Goal: Task Accomplishment & Management: Complete application form

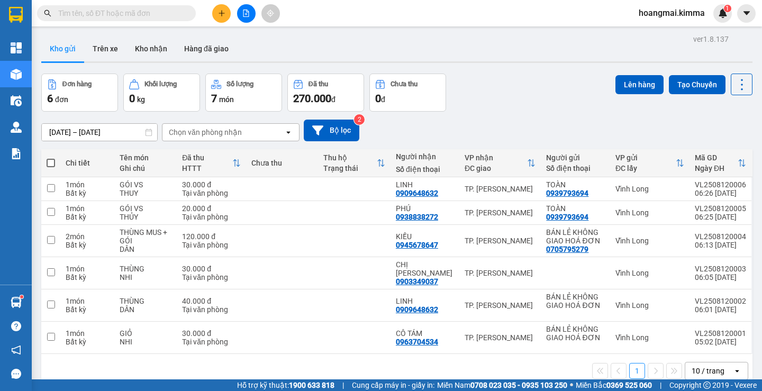
click at [217, 24] on div "Kết quả tìm kiếm ( 0 ) Bộ lọc Ngày tạo đơn gần nhất No Data hoangmai.kimma 1" at bounding box center [381, 13] width 762 height 26
click at [224, 12] on icon "plus" at bounding box center [221, 13] width 7 height 7
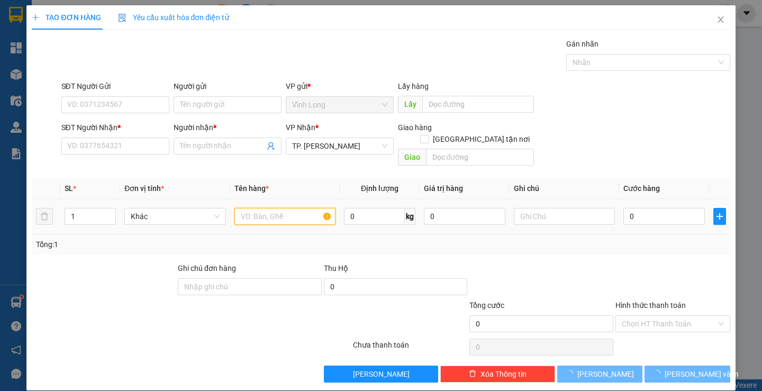
click at [264, 208] on input "text" at bounding box center [284, 216] width 101 height 17
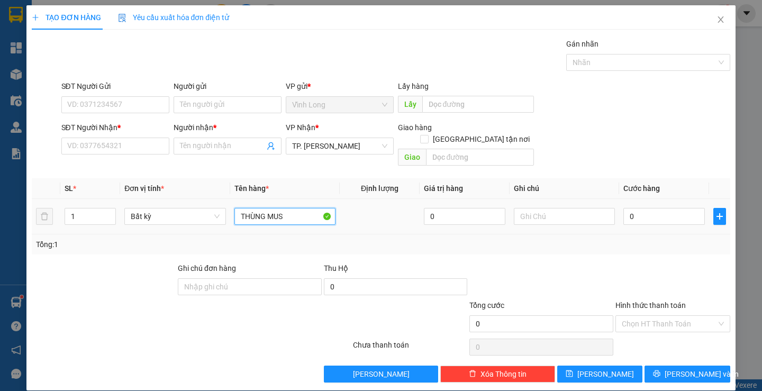
type input "THÙNG MUS"
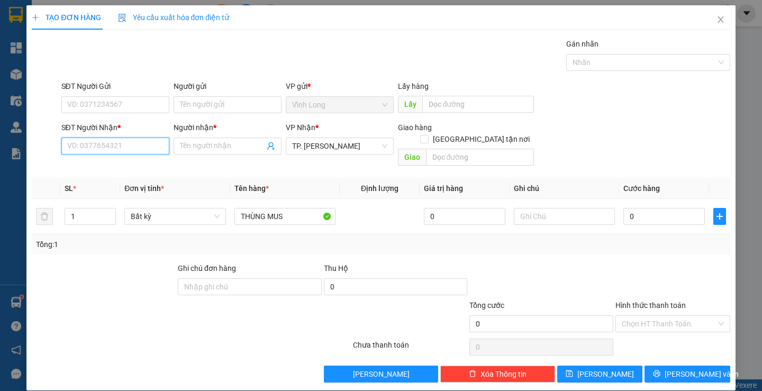
click at [144, 142] on input "SĐT Người Nhận *" at bounding box center [115, 146] width 108 height 17
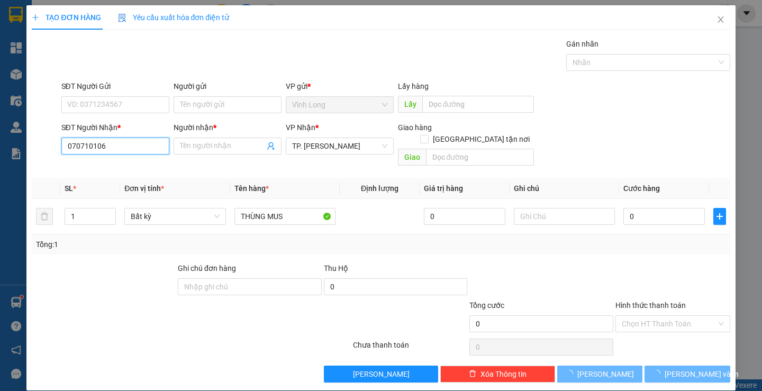
type input "0707101063"
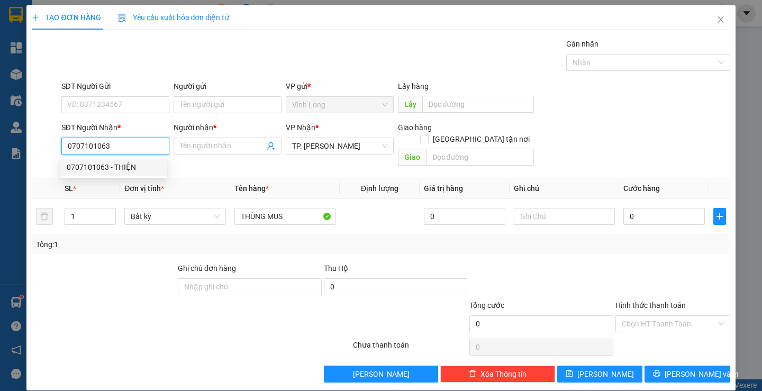
click at [131, 166] on div "0707101063 - THIỆN" at bounding box center [114, 167] width 94 height 12
type input "THIỆN"
type input "0707101063"
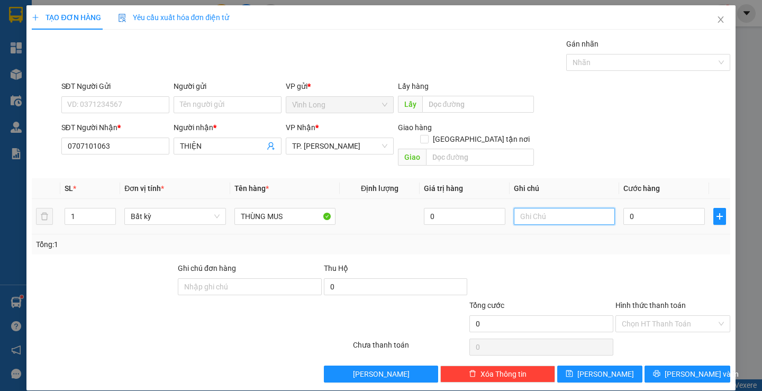
click at [542, 208] on input "text" at bounding box center [564, 216] width 101 height 17
type input "TRANG"
type input "5"
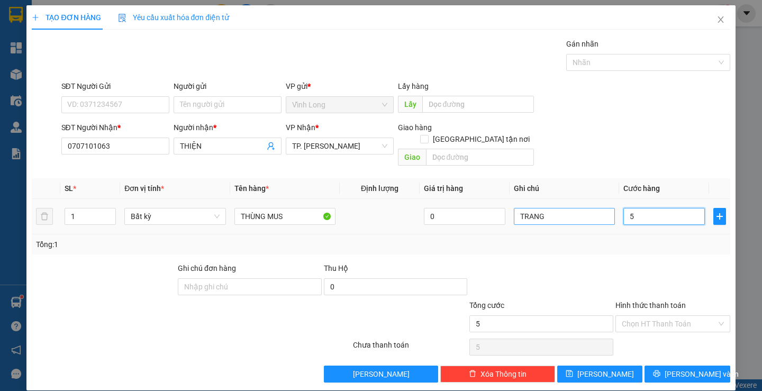
type input "50"
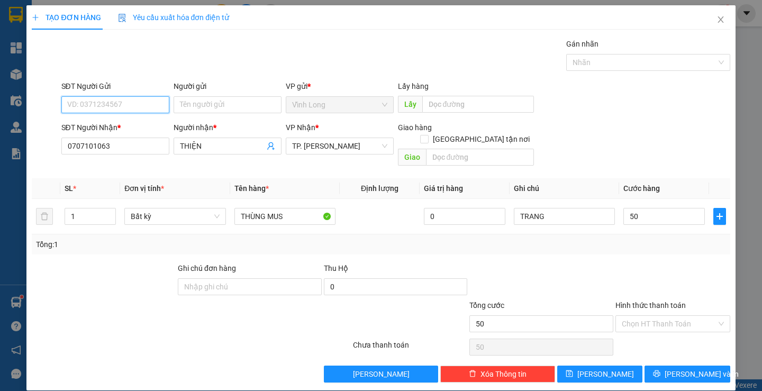
type input "50.000"
click at [146, 103] on input "SĐT Người Gửi" at bounding box center [115, 104] width 108 height 17
type input "0"
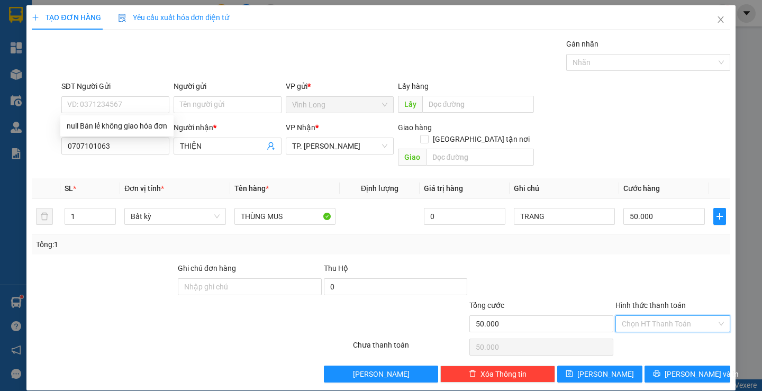
click at [634, 316] on input "Hình thức thanh toán" at bounding box center [668, 324] width 95 height 16
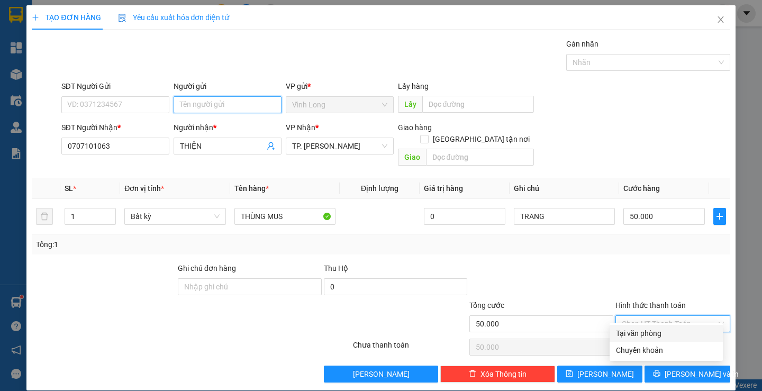
click at [213, 99] on input "Người gửi" at bounding box center [227, 104] width 108 height 17
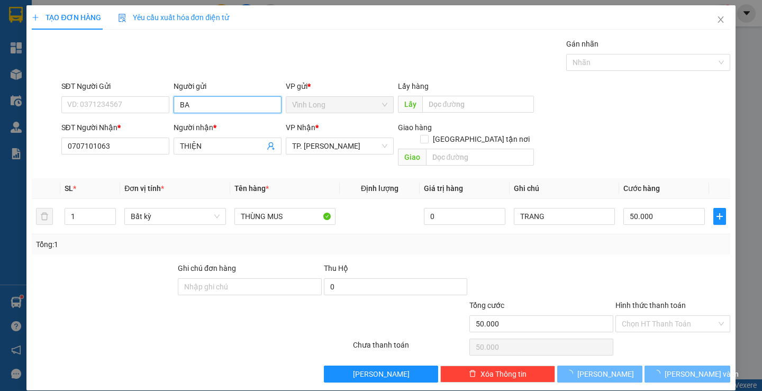
type input "BAO"
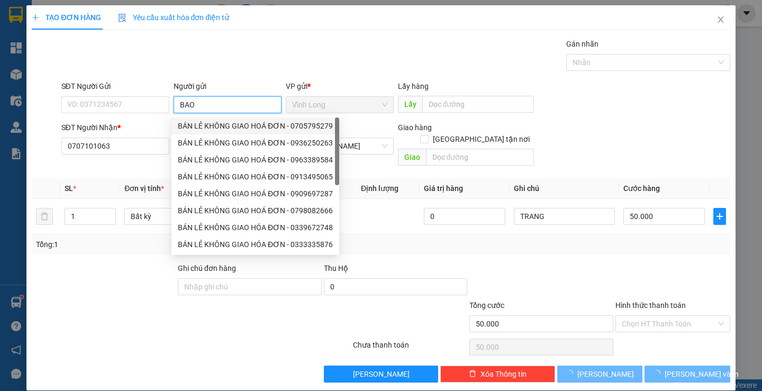
click at [218, 125] on div "BÁN LẺ KHÔNG GIAO HOÁ ĐƠN - 0705795279" at bounding box center [255, 126] width 155 height 12
type input "0705795279"
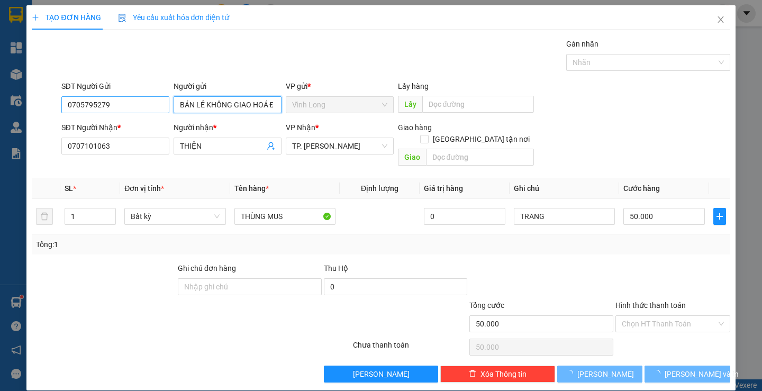
type input "BÁN LẺ KHÔNG GIAO HOÁ ĐƠN"
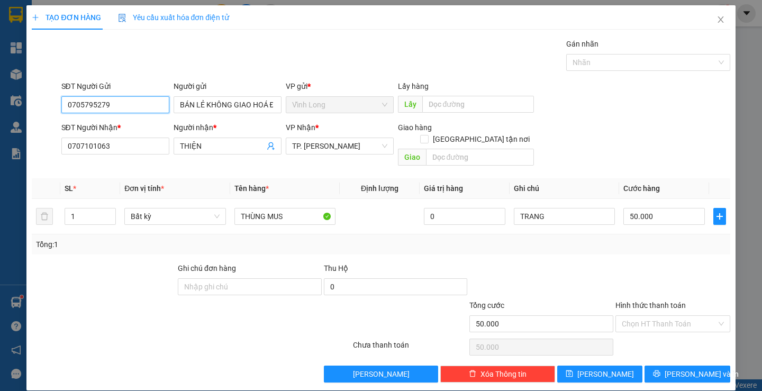
drag, startPoint x: 74, startPoint y: 103, endPoint x: 31, endPoint y: 110, distance: 43.9
click at [31, 110] on div "SĐT Người Gửi 0705795279 0705795279 Người gửi BÁN LẺ KHÔNG GIAO HOÁ ĐƠN VP gửi …" at bounding box center [381, 98] width 700 height 37
click at [402, 68] on div "Gói vận chuyển * Tiêu chuẩn Gán nhãn Nhãn" at bounding box center [395, 56] width 673 height 37
click at [654, 316] on input "Hình thức thanh toán" at bounding box center [668, 324] width 95 height 16
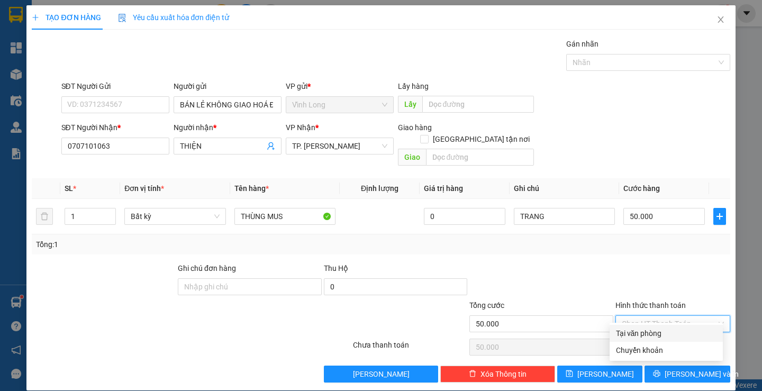
click at [648, 333] on div "Tại văn phòng" at bounding box center [666, 333] width 100 height 12
type input "0"
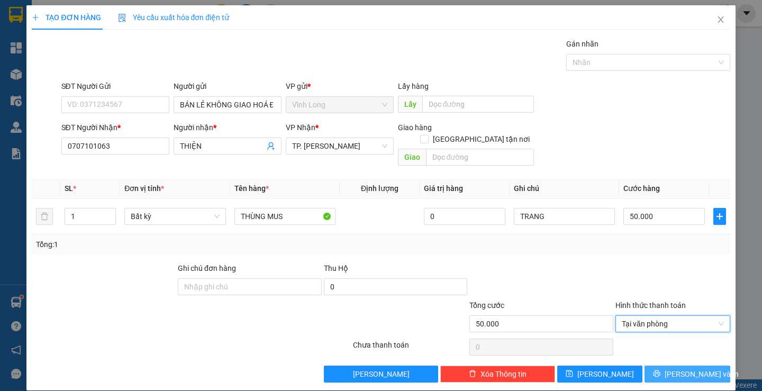
click at [680, 368] on span "Lưu và In" at bounding box center [701, 374] width 74 height 12
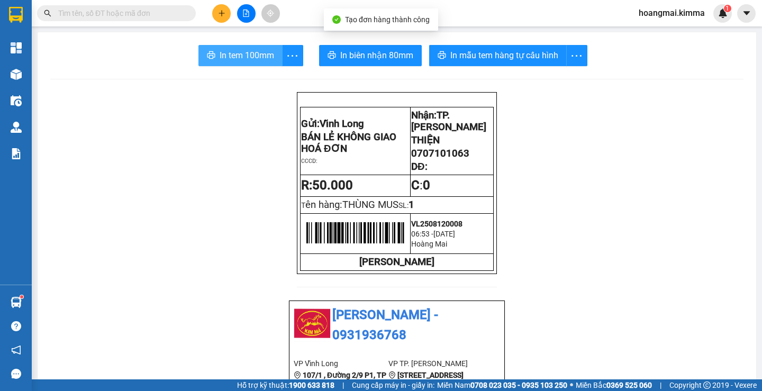
click at [248, 58] on span "In tem 100mm" at bounding box center [246, 55] width 54 height 13
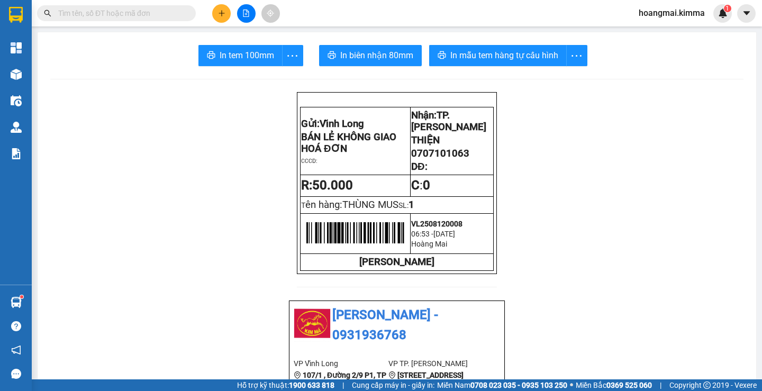
click at [225, 12] on button at bounding box center [221, 13] width 19 height 19
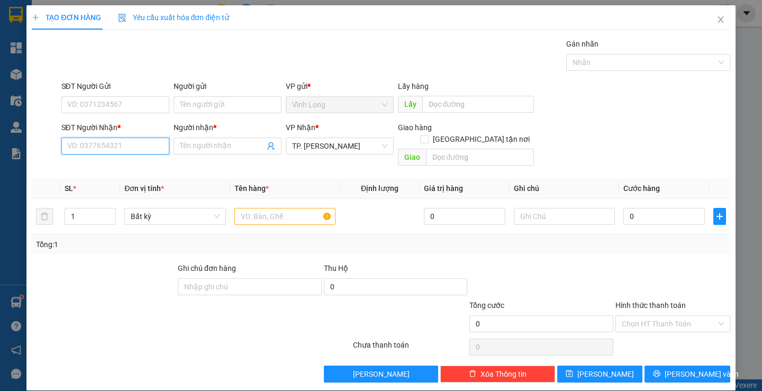
click at [147, 141] on input "SĐT Người Nhận *" at bounding box center [115, 146] width 108 height 17
type input "0779915235"
click at [193, 145] on input "Người nhận *" at bounding box center [222, 146] width 85 height 12
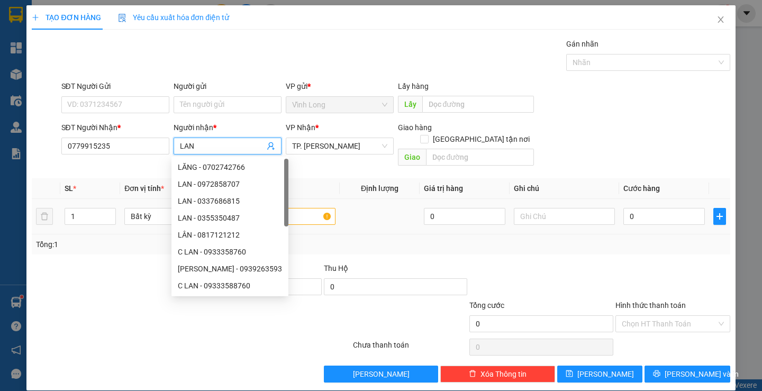
type input "LAN"
click at [303, 208] on input "text" at bounding box center [284, 216] width 101 height 17
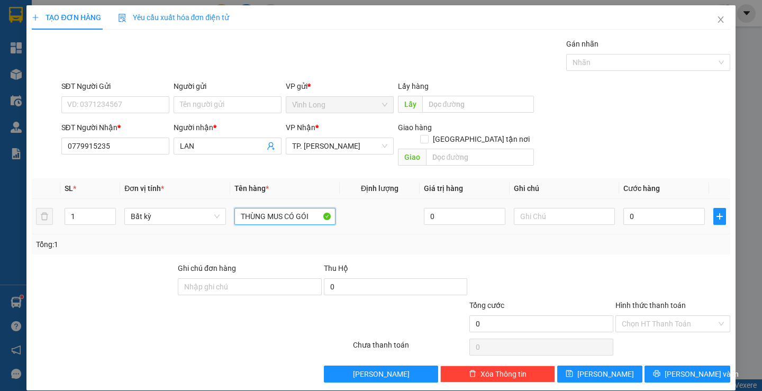
click at [284, 208] on input "THÙNG MUS CÓ GÓI" at bounding box center [284, 216] width 101 height 17
type input "THÙNG CÓ GÓI"
click at [539, 208] on input "text" at bounding box center [564, 216] width 101 height 17
type input "TRANG"
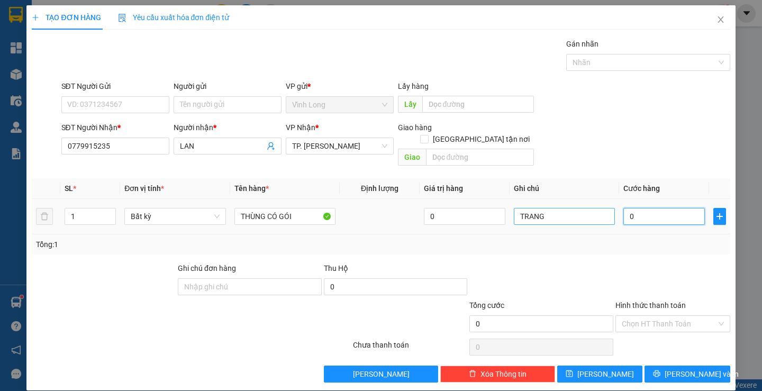
type input "3"
type input "30"
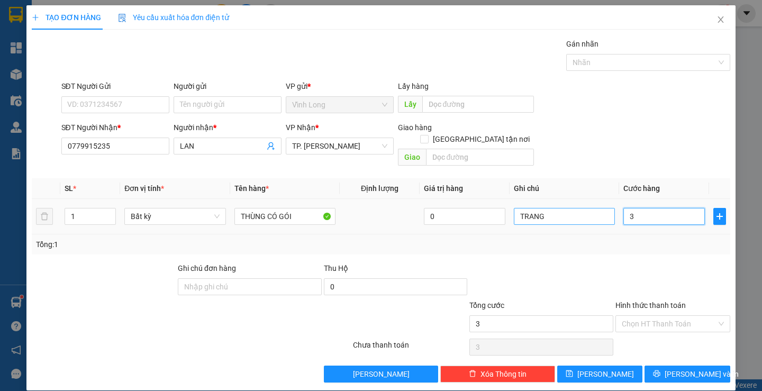
type input "30"
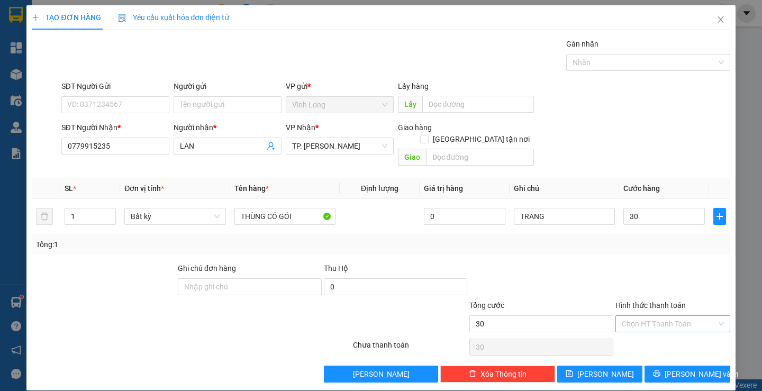
type input "30.000"
click at [661, 316] on input "Hình thức thanh toán" at bounding box center [668, 324] width 95 height 16
click at [659, 330] on div "Tại văn phòng" at bounding box center [666, 333] width 100 height 12
type input "0"
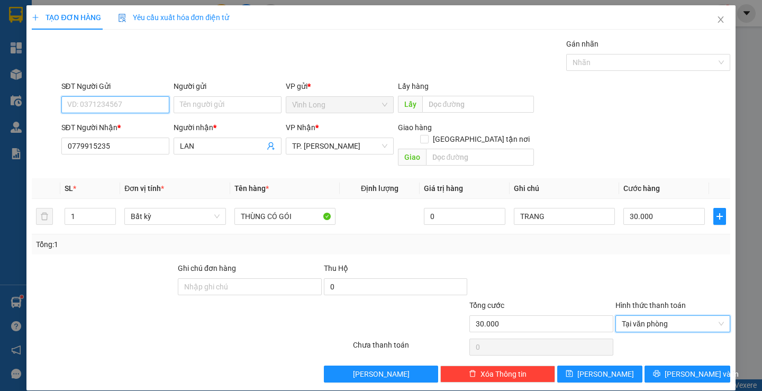
click at [156, 104] on input "SĐT Người Gửi" at bounding box center [115, 104] width 108 height 17
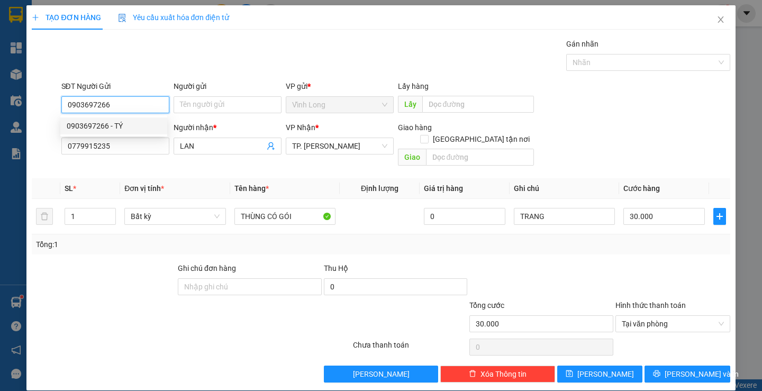
type input "0903697266"
click at [660, 370] on icon "printer" at bounding box center [656, 373] width 7 height 7
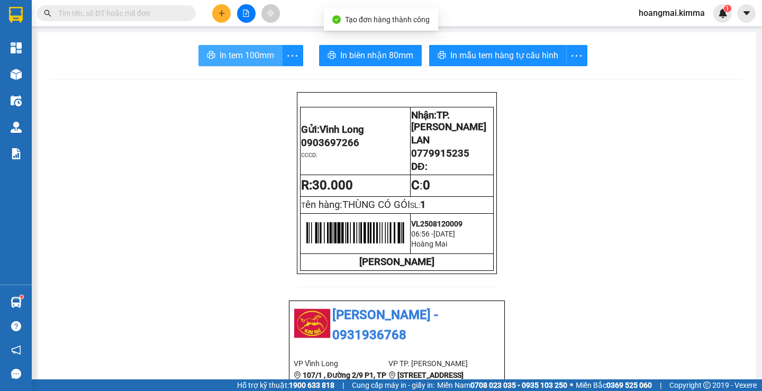
click at [232, 55] on span "In tem 100mm" at bounding box center [246, 55] width 54 height 13
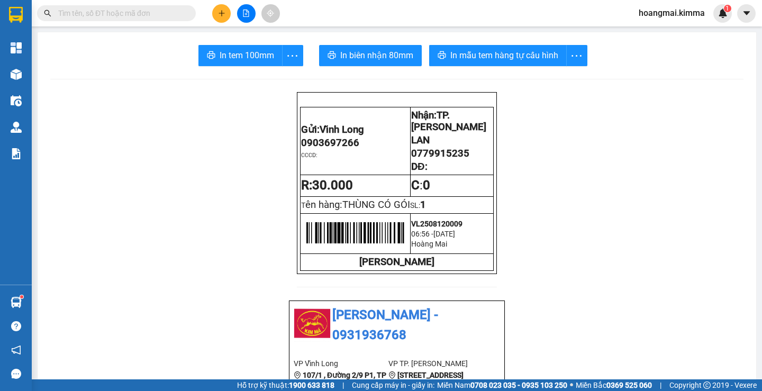
click at [162, 11] on input "text" at bounding box center [120, 13] width 125 height 12
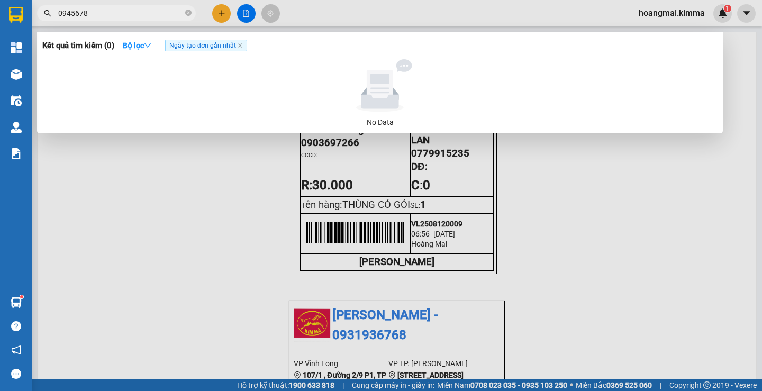
type input "09456786"
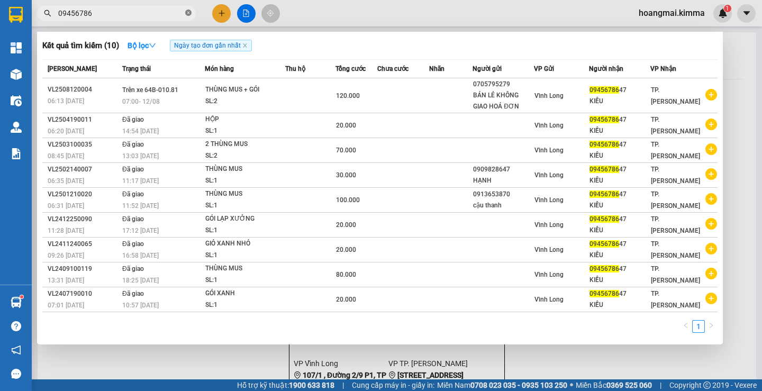
drag, startPoint x: 189, startPoint y: 12, endPoint x: 177, endPoint y: 15, distance: 12.2
click at [188, 12] on icon "close-circle" at bounding box center [188, 13] width 6 height 6
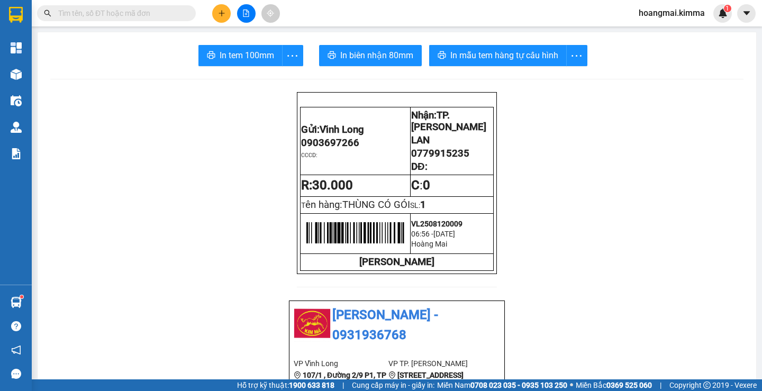
click at [177, 15] on input "text" at bounding box center [120, 13] width 125 height 12
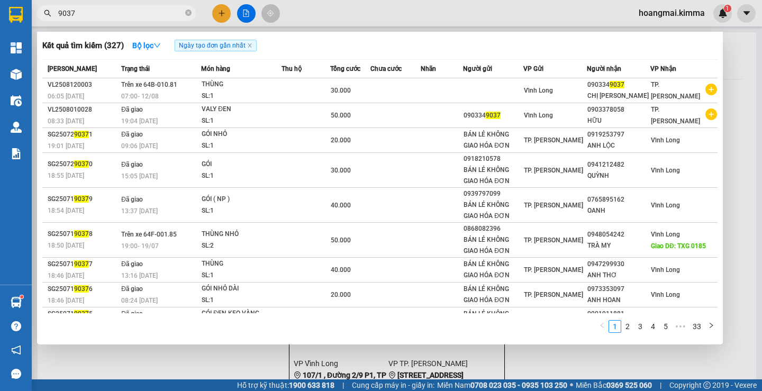
drag, startPoint x: 132, startPoint y: 18, endPoint x: 46, endPoint y: 8, distance: 86.2
click at [46, 8] on span "9037" at bounding box center [116, 13] width 159 height 16
type input "/"
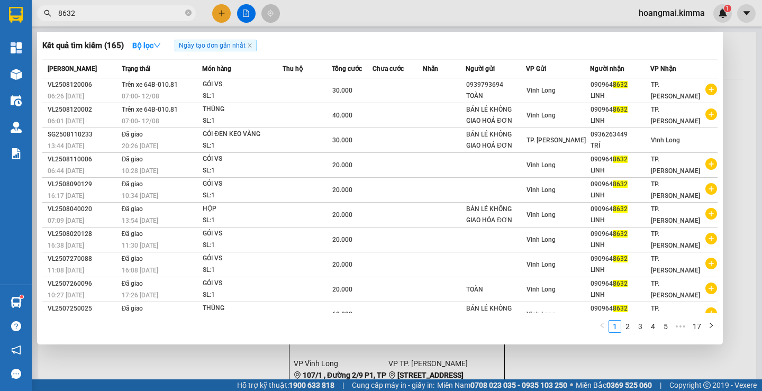
type input "8632"
click at [218, 11] on div at bounding box center [381, 195] width 762 height 391
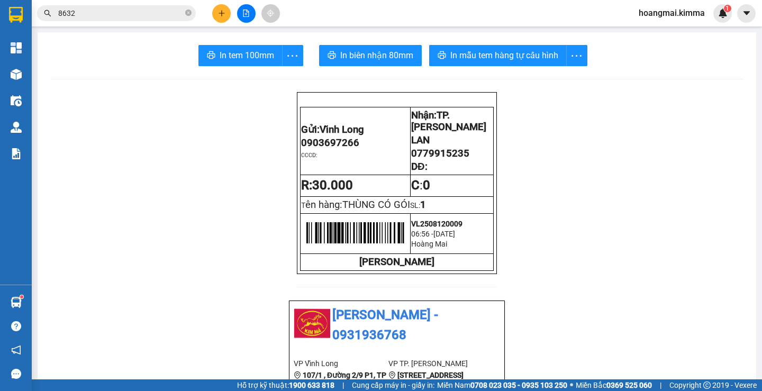
click at [220, 15] on icon "plus" at bounding box center [221, 13] width 7 height 7
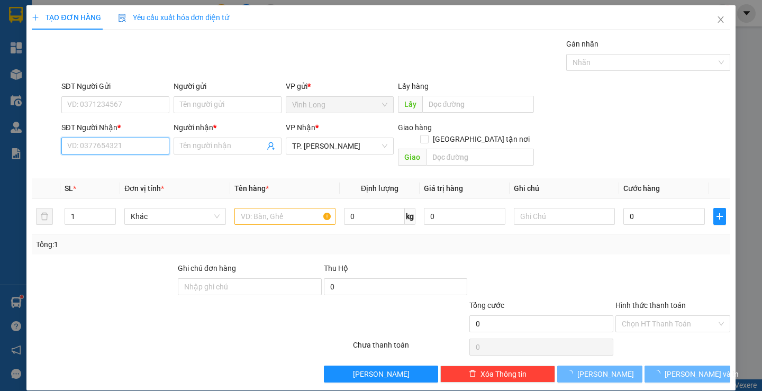
click at [100, 140] on input "SĐT Người Nhận *" at bounding box center [115, 146] width 108 height 17
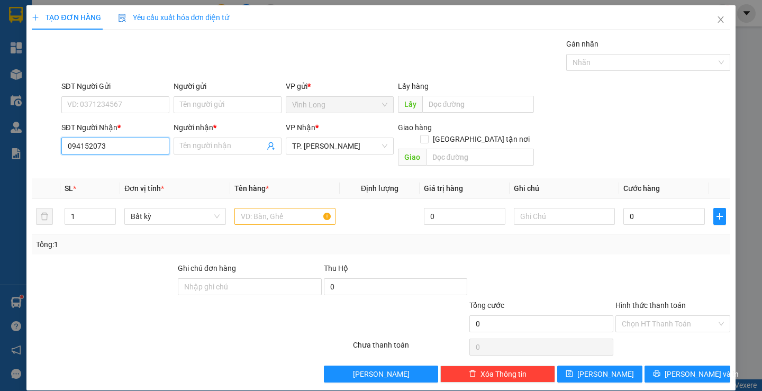
type input "0941520730"
click at [109, 168] on div "0941520730 - ĐƯỜNG" at bounding box center [114, 167] width 94 height 12
type input "ĐƯỜNG"
type input "0941520730"
type input "2"
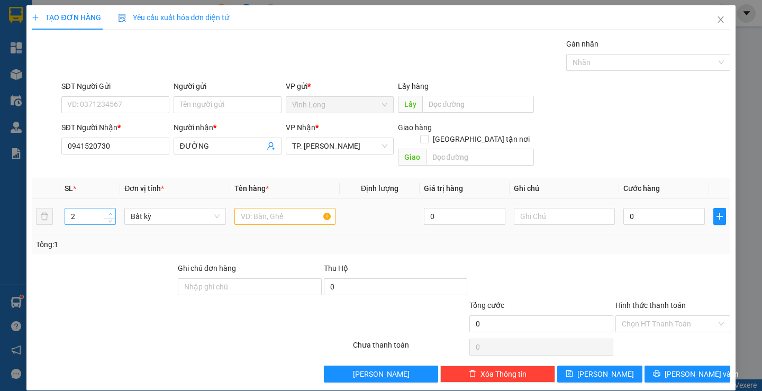
click at [108, 212] on icon "up" at bounding box center [110, 214] width 4 height 4
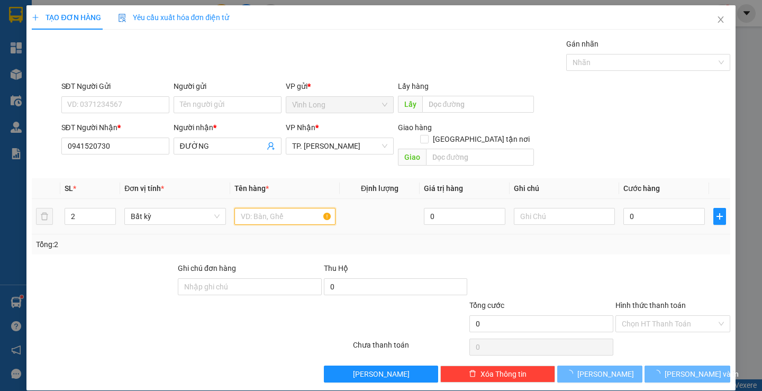
click at [281, 208] on input "text" at bounding box center [284, 216] width 101 height 17
click at [261, 208] on input "text" at bounding box center [284, 216] width 101 height 17
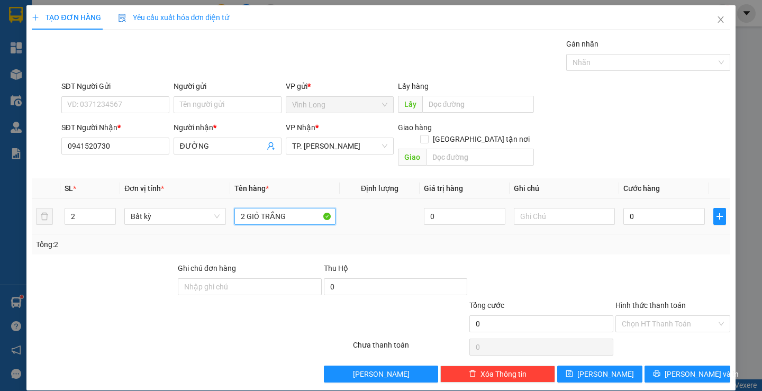
type input "2 GIỎ TRẮNG"
type input "TRANG"
type input "5"
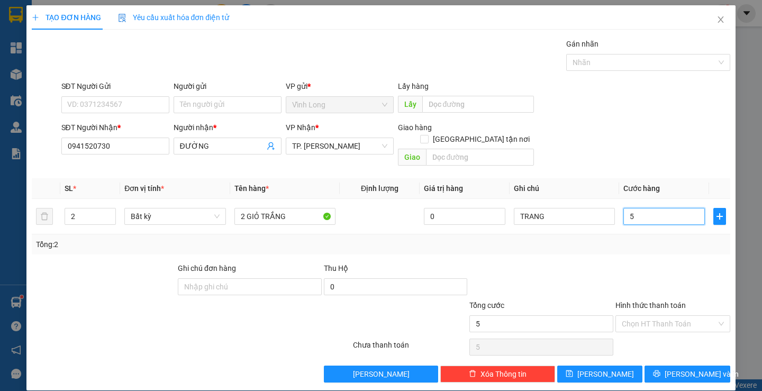
type input "50"
type input "50.000"
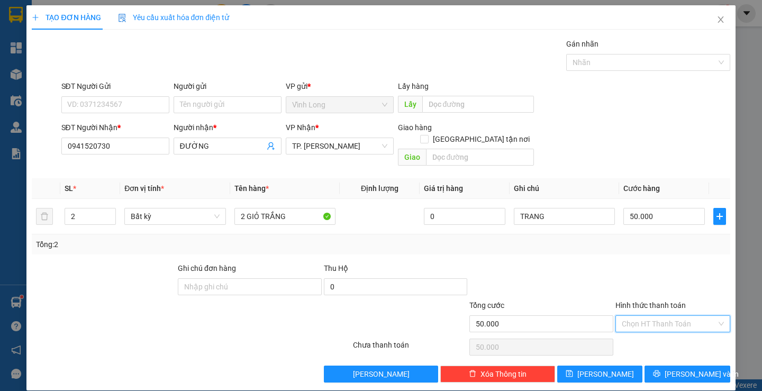
click at [645, 316] on input "Hình thức thanh toán" at bounding box center [668, 324] width 95 height 16
click at [641, 328] on div "Tại văn phòng" at bounding box center [666, 333] width 100 height 12
type input "0"
click at [660, 370] on icon "printer" at bounding box center [656, 373] width 7 height 7
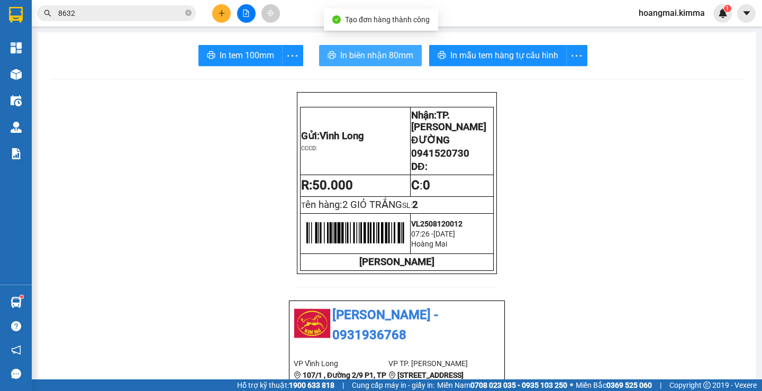
click at [366, 62] on span "In biên nhận 80mm" at bounding box center [376, 55] width 73 height 13
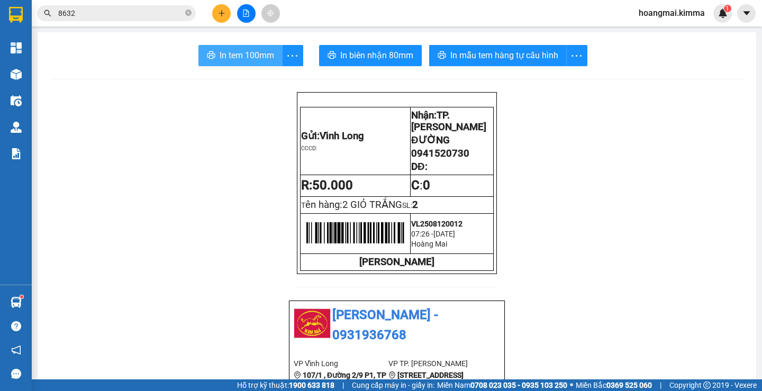
click at [248, 52] on span "In tem 100mm" at bounding box center [246, 55] width 54 height 13
click at [217, 6] on button at bounding box center [221, 13] width 19 height 19
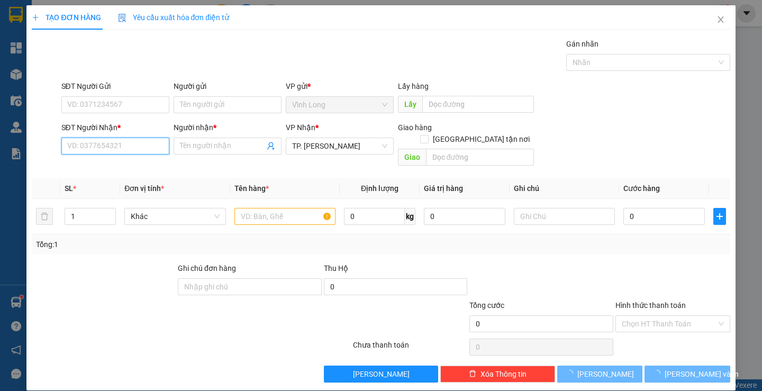
click at [98, 141] on input "SĐT Người Nhận *" at bounding box center [115, 146] width 108 height 17
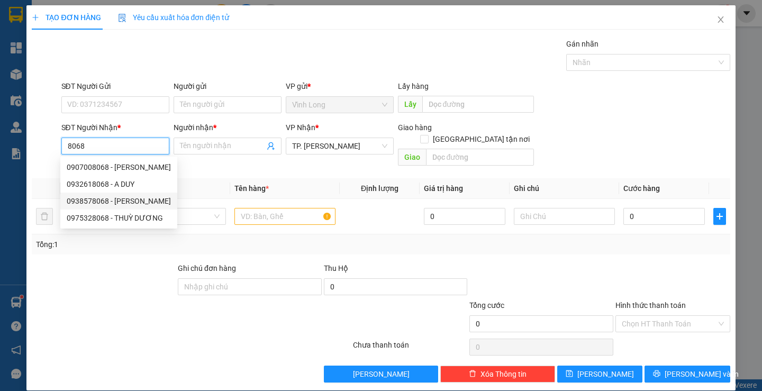
click at [114, 199] on div "0938578068 - KIM TRỌNG" at bounding box center [119, 201] width 104 height 12
type input "0938578068"
type input "KIM TRỌNG"
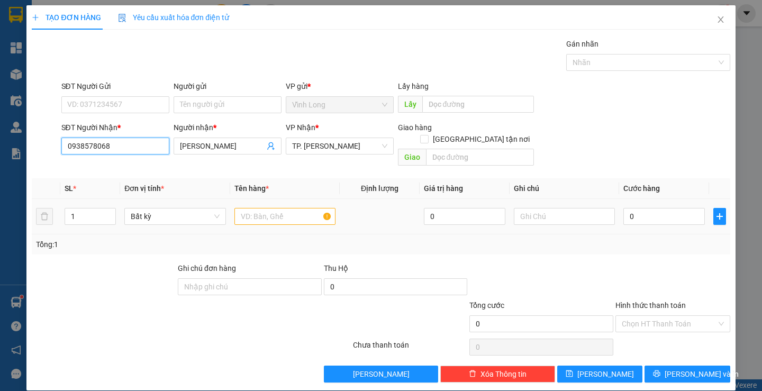
type input "0938578068"
drag, startPoint x: 251, startPoint y: 210, endPoint x: 244, endPoint y: 203, distance: 10.5
click at [251, 209] on input "text" at bounding box center [284, 216] width 101 height 17
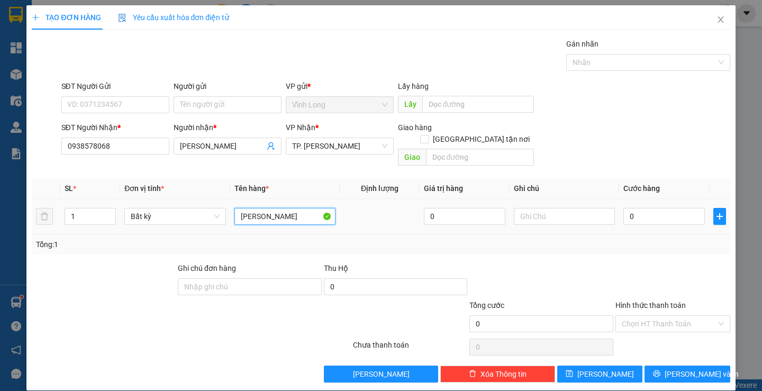
type input "THÙNG YAOURT"
type input "TRANG"
type input "3"
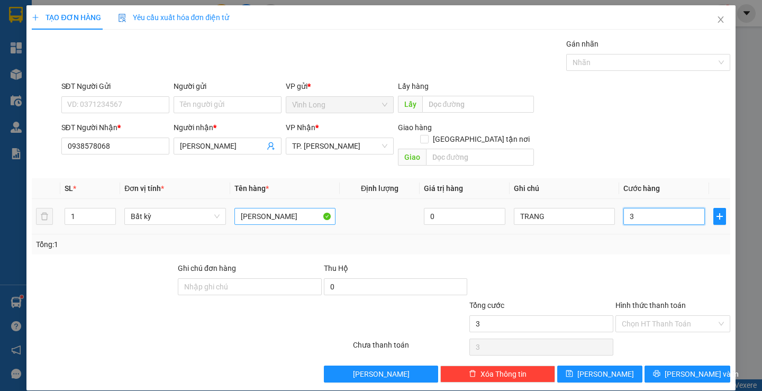
type input "30"
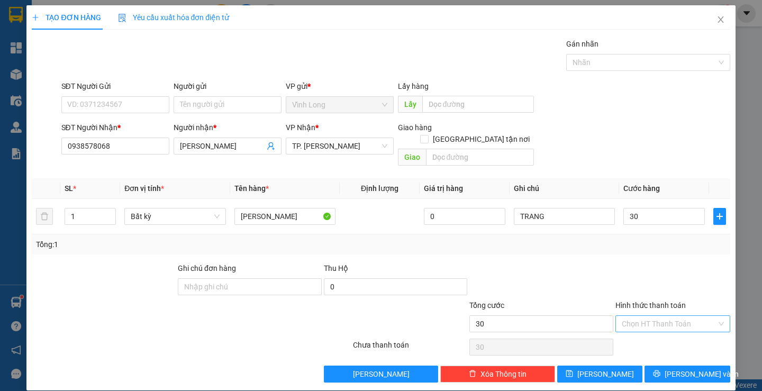
type input "30.000"
click at [649, 317] on input "Hình thức thanh toán" at bounding box center [668, 324] width 95 height 16
click at [649, 332] on div "Tại văn phòng" at bounding box center [666, 333] width 100 height 12
type input "0"
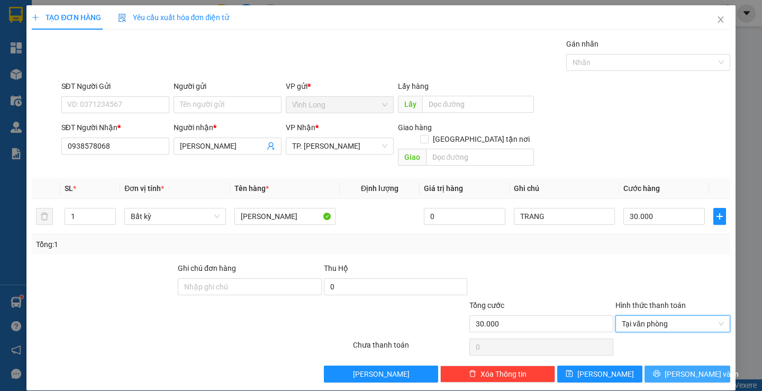
click at [652, 365] on button "Lưu và In" at bounding box center [686, 373] width 85 height 17
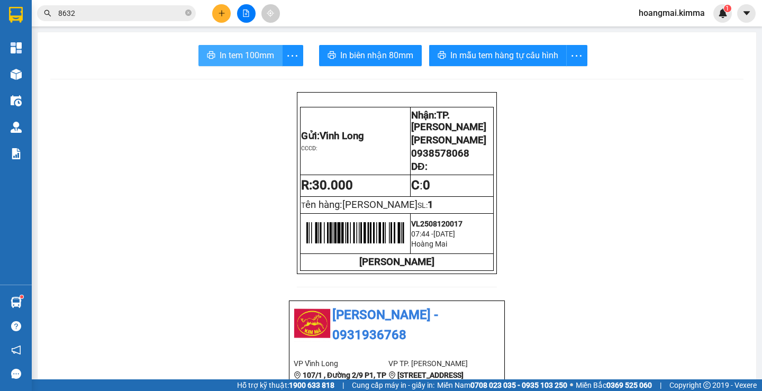
click at [226, 54] on span "In tem 100mm" at bounding box center [246, 55] width 54 height 13
click at [215, 16] on button at bounding box center [221, 13] width 19 height 19
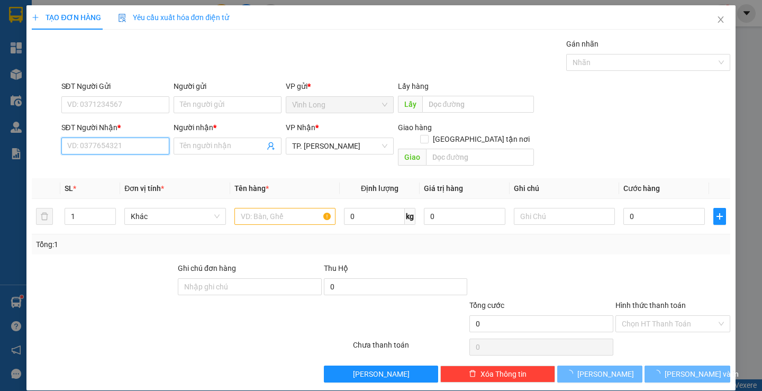
click at [108, 144] on input "SĐT Người Nhận *" at bounding box center [115, 146] width 108 height 17
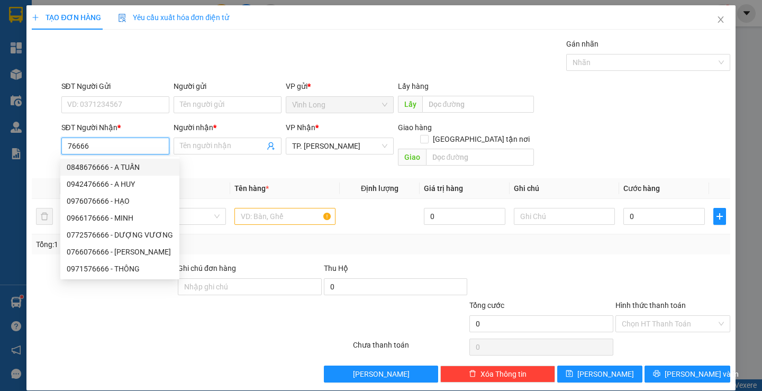
click at [111, 164] on div "0848676666 - A TUẤN" at bounding box center [120, 167] width 106 height 12
type input "0848676666"
type input "A TUẤN"
checkbox input "true"
type input "20 NỘI KHU HƯNG PHƯỚC 1 PHUỜNG TÂN PHONG QUẬN 7"
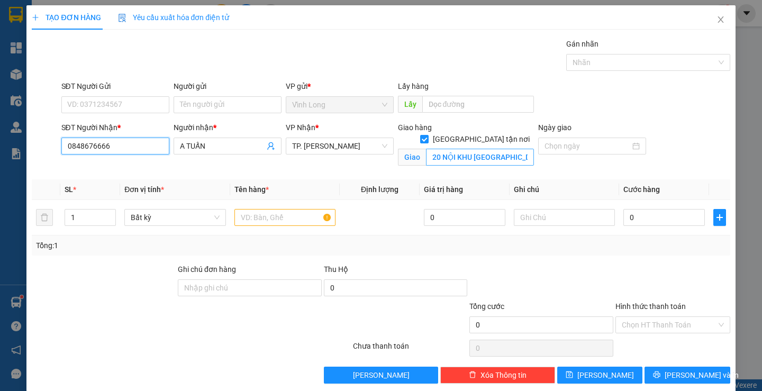
type input "0848676666"
click at [510, 149] on input "20 NỘI KHU HƯNG PHƯỚC 1 PHUỜNG TÂN PHONG QUẬN 7" at bounding box center [480, 157] width 108 height 17
click at [518, 149] on input "20 NỘI KHU HƯNG PHƯỚC 1 PHUỜNG TÂN PHONG QUẬN 7" at bounding box center [480, 157] width 108 height 17
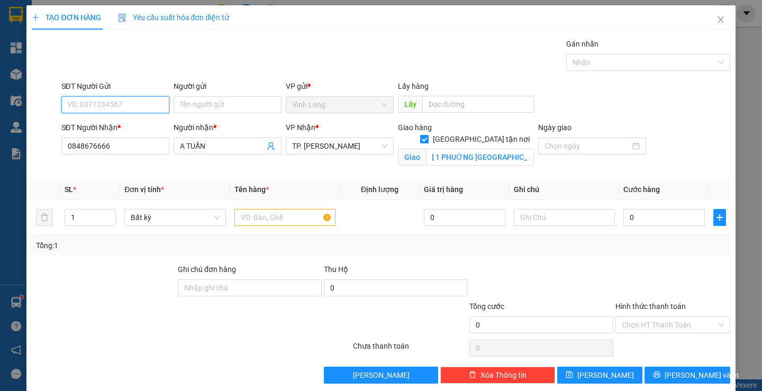
click at [121, 103] on input "SĐT Người Gửi" at bounding box center [115, 104] width 108 height 17
click at [120, 126] on div "0918939272" at bounding box center [114, 126] width 94 height 12
drag, startPoint x: 102, startPoint y: 95, endPoint x: 65, endPoint y: 97, distance: 36.6
click at [67, 97] on input "0918939272" at bounding box center [115, 104] width 108 height 17
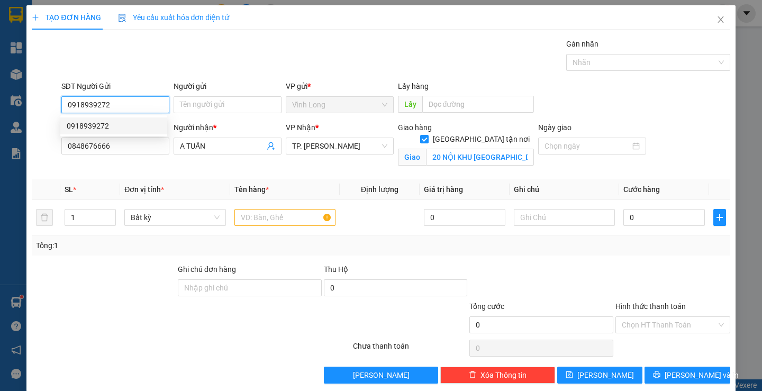
click at [120, 107] on input "0918939272" at bounding box center [115, 104] width 108 height 17
type input "0918939271"
click at [308, 41] on div "Gói vận chuyển * Tiêu chuẩn Gán nhãn Nhãn" at bounding box center [395, 56] width 673 height 37
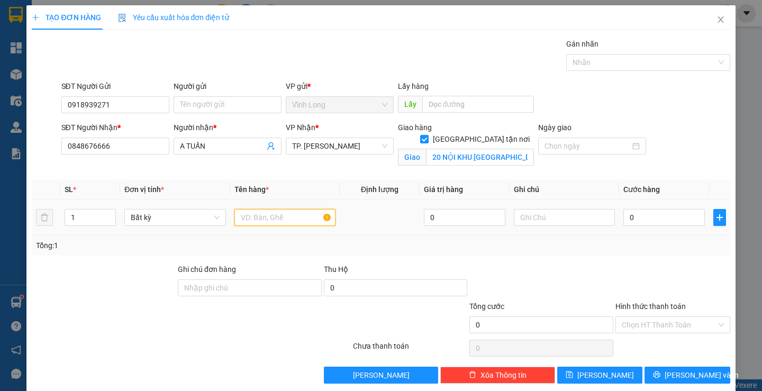
click at [267, 222] on input "text" at bounding box center [284, 217] width 101 height 17
type input "THÙNG"
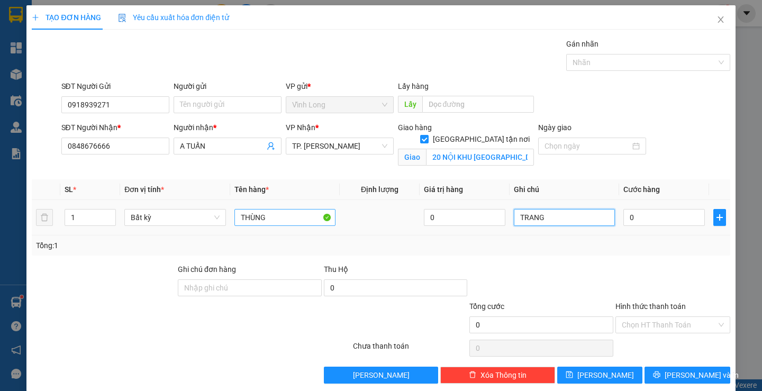
type input "TRANG"
type input "1"
type input "13"
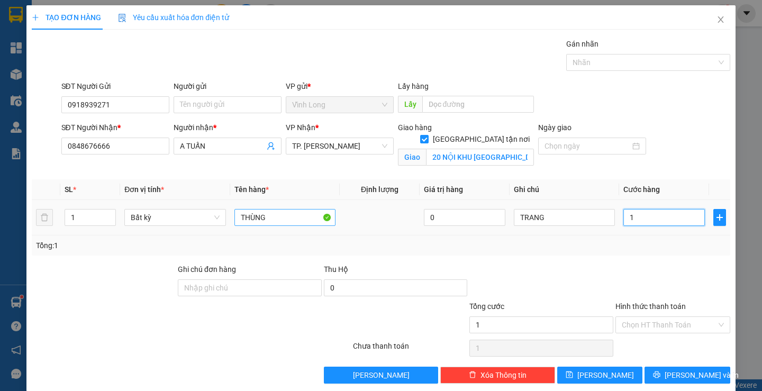
type input "13"
type input "130"
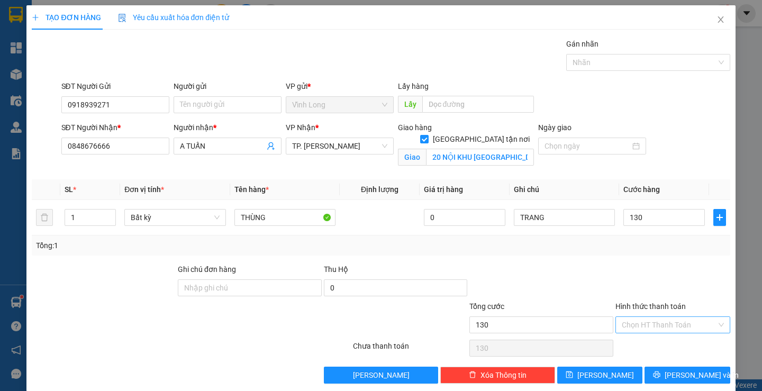
type input "130.000"
click at [649, 328] on input "Hình thức thanh toán" at bounding box center [668, 325] width 95 height 16
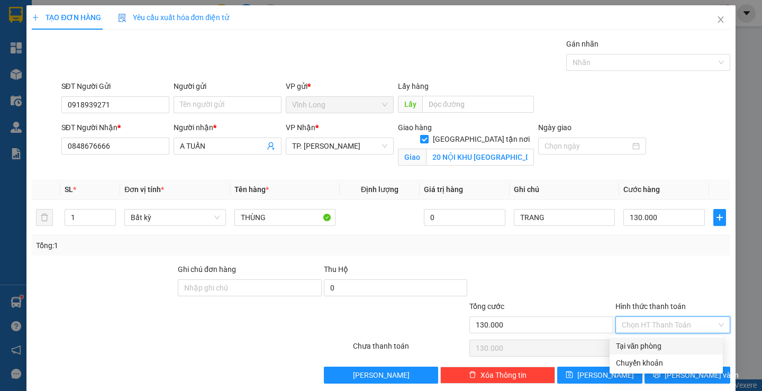
click at [648, 345] on div "Tại văn phòng" at bounding box center [666, 346] width 100 height 12
type input "0"
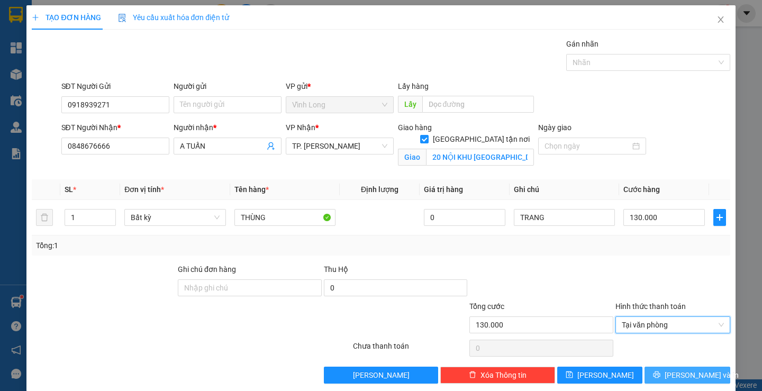
click at [658, 377] on button "Lưu và In" at bounding box center [686, 375] width 85 height 17
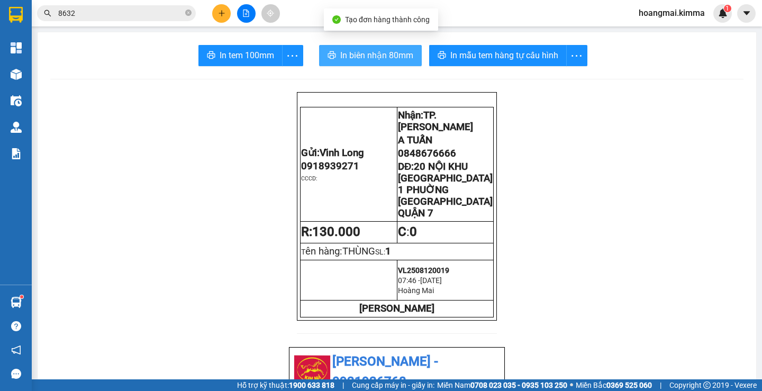
click at [324, 45] on button "In biên nhận 80mm" at bounding box center [370, 55] width 103 height 21
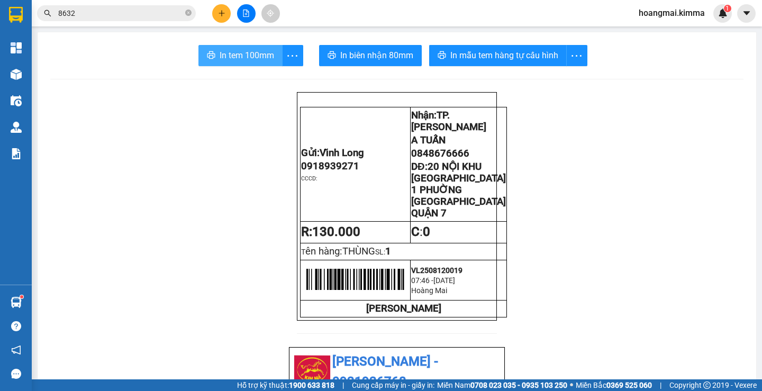
click at [221, 52] on span "In tem 100mm" at bounding box center [246, 55] width 54 height 13
click at [225, 12] on icon "plus" at bounding box center [221, 13] width 7 height 7
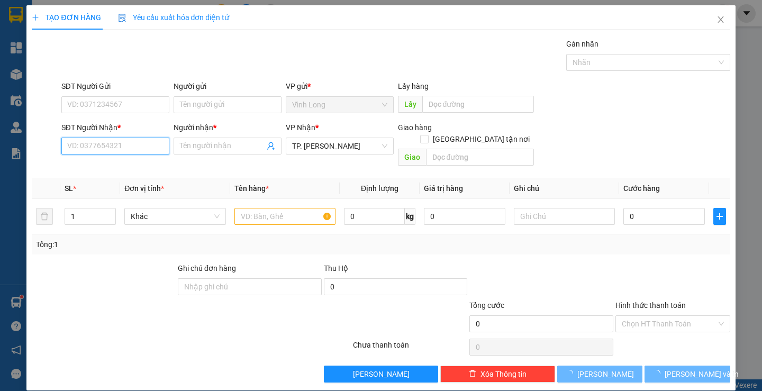
click at [150, 147] on input "SĐT Người Nhận *" at bounding box center [115, 146] width 108 height 17
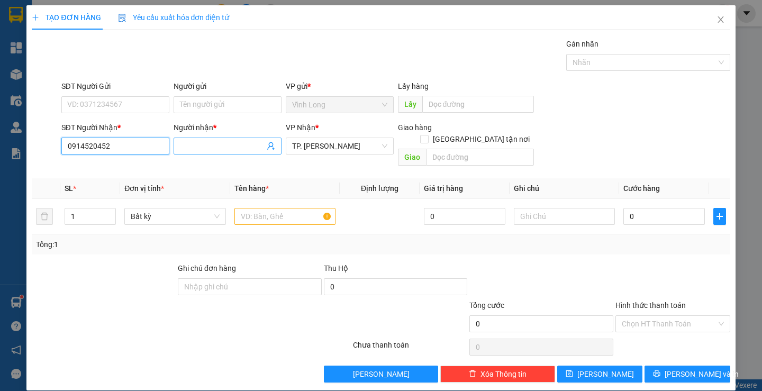
type input "0914520452"
click at [196, 144] on input "Người nhận *" at bounding box center [222, 146] width 85 height 12
click at [203, 149] on input "TY TY KÊ" at bounding box center [222, 146] width 85 height 12
type input "TY TY LÊ"
click at [246, 208] on input "text" at bounding box center [284, 216] width 101 height 17
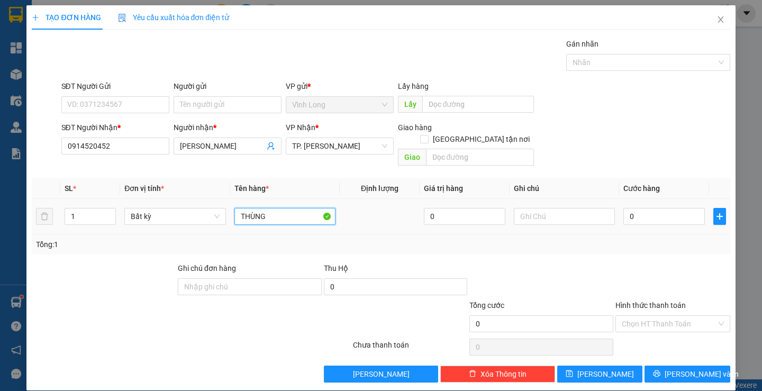
type input "THÙNG"
type input "TRANG"
type input "3"
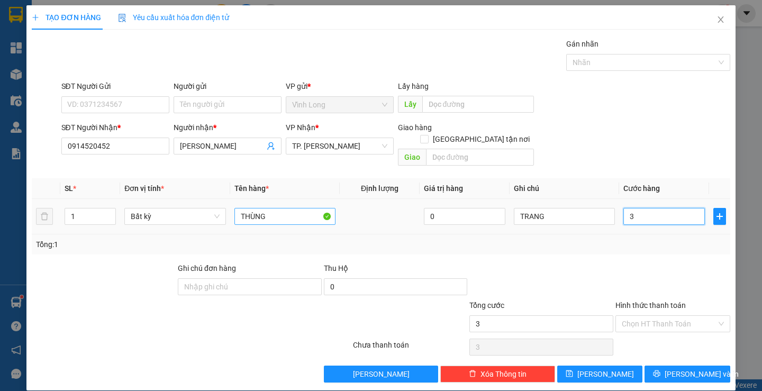
type input "30"
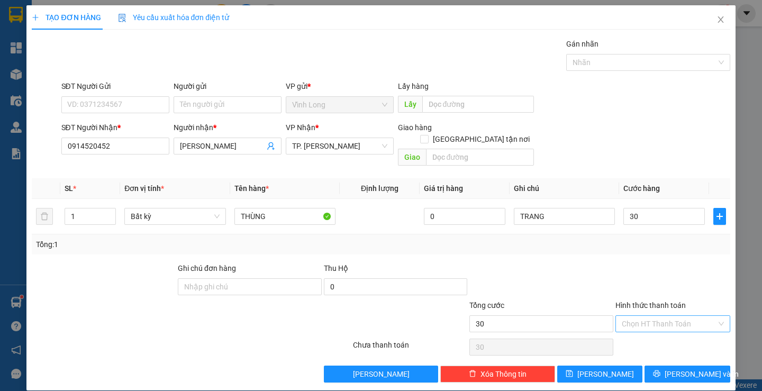
type input "30.000"
click at [642, 316] on input "Hình thức thanh toán" at bounding box center [668, 324] width 95 height 16
click at [635, 328] on div "Tại văn phòng" at bounding box center [666, 333] width 100 height 12
type input "0"
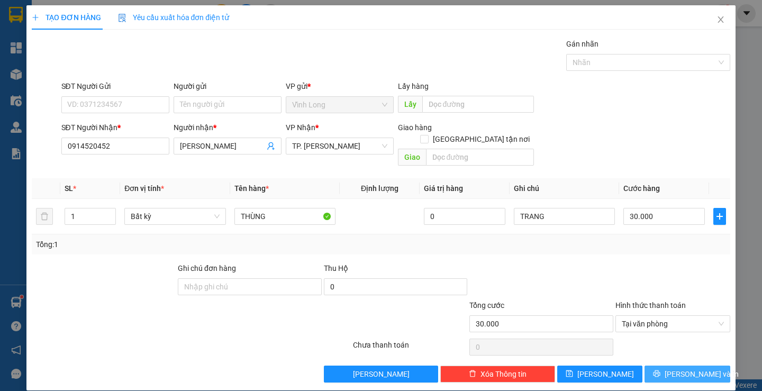
click at [657, 365] on button "Lưu và In" at bounding box center [686, 373] width 85 height 17
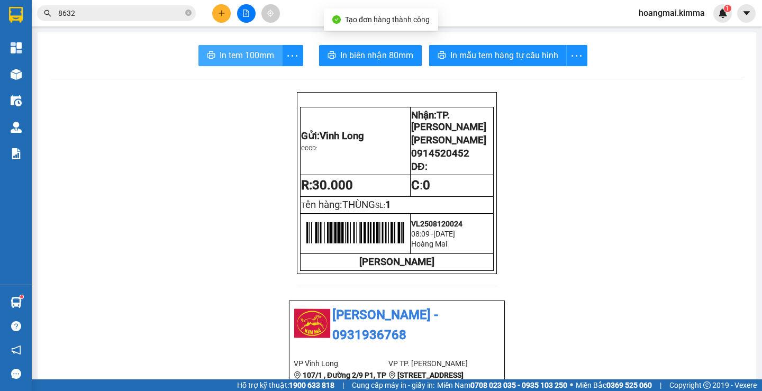
click at [231, 53] on span "In tem 100mm" at bounding box center [246, 55] width 54 height 13
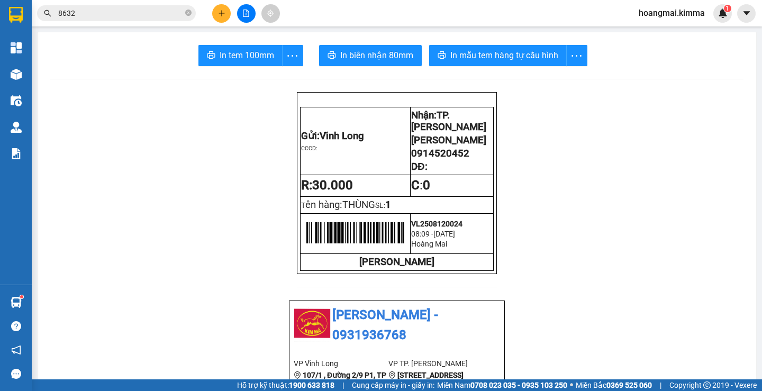
click at [218, 14] on icon "plus" at bounding box center [221, 13] width 7 height 7
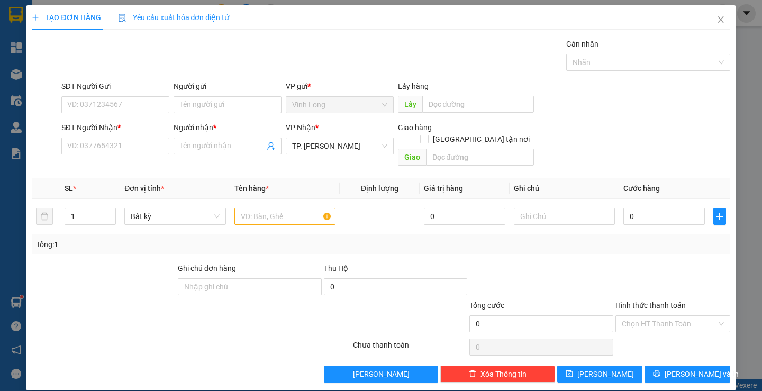
click at [113, 155] on div "SĐT Người Nhận * VD: 0377654321" at bounding box center [115, 140] width 108 height 37
click at [119, 148] on input "SĐT Người Nhận *" at bounding box center [115, 146] width 108 height 17
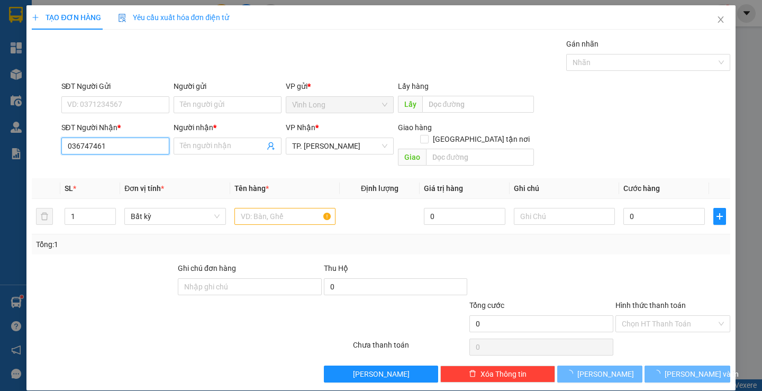
type input "0367474611"
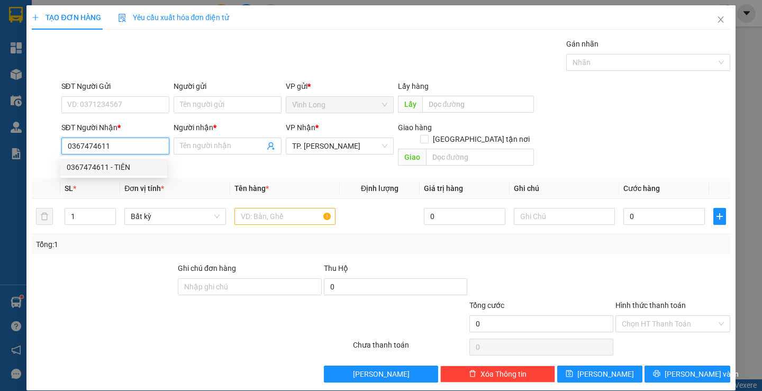
click at [115, 164] on div "0367474611 - TIÊN" at bounding box center [114, 167] width 94 height 12
type input "TIÊN"
type input "0367474611"
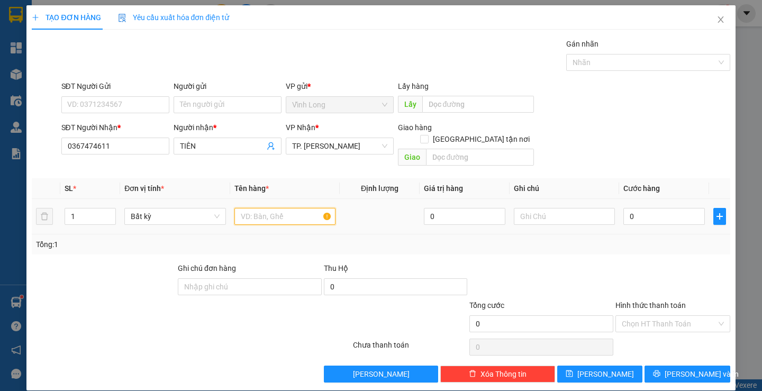
click at [260, 208] on input "text" at bounding box center [284, 216] width 101 height 17
type input "GIỎ TRẮNG"
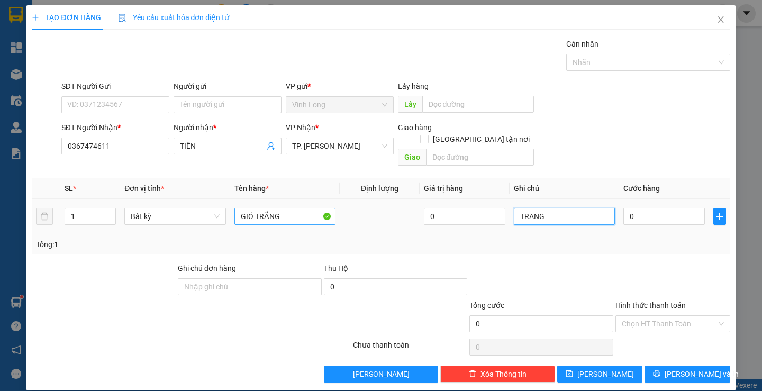
type input "TRANG"
type input "2"
type input "20"
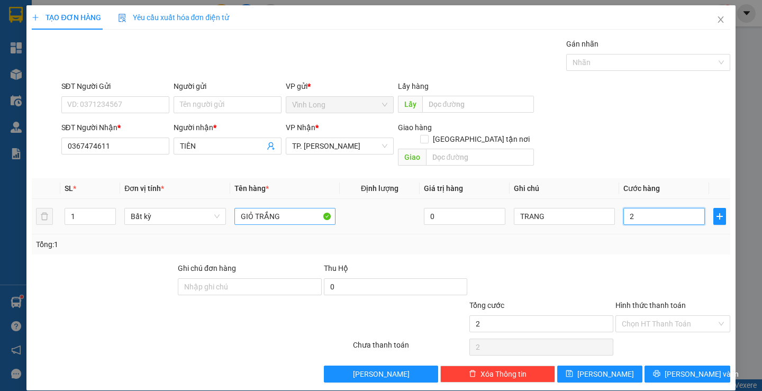
type input "20"
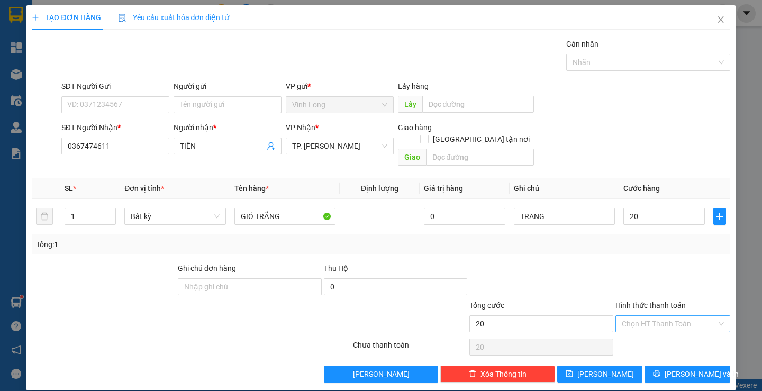
type input "20.000"
click at [666, 316] on input "Hình thức thanh toán" at bounding box center [668, 324] width 95 height 16
click at [659, 333] on div "Tại văn phòng" at bounding box center [666, 333] width 100 height 12
type input "0"
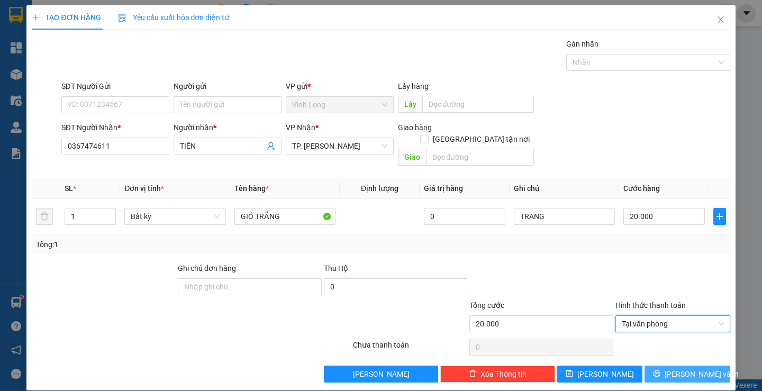
click at [660, 370] on icon "printer" at bounding box center [656, 373] width 7 height 7
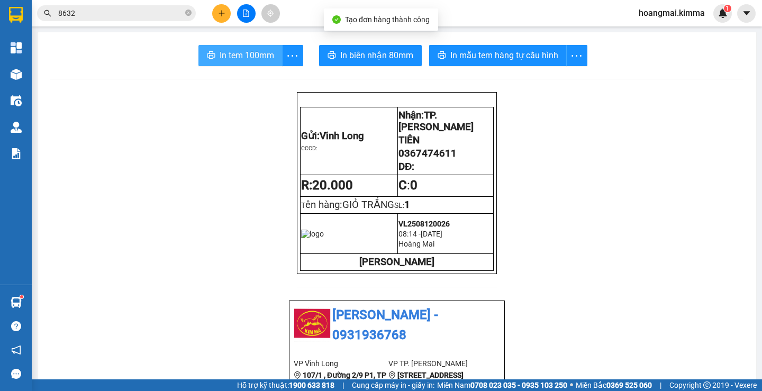
click at [228, 57] on span "In tem 100mm" at bounding box center [246, 55] width 54 height 13
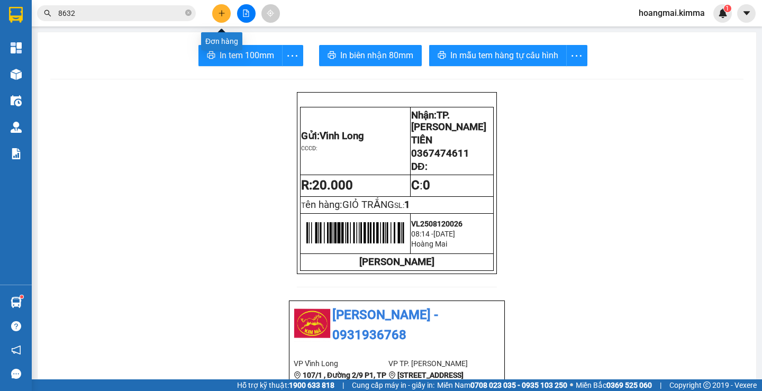
click at [228, 10] on button at bounding box center [221, 13] width 19 height 19
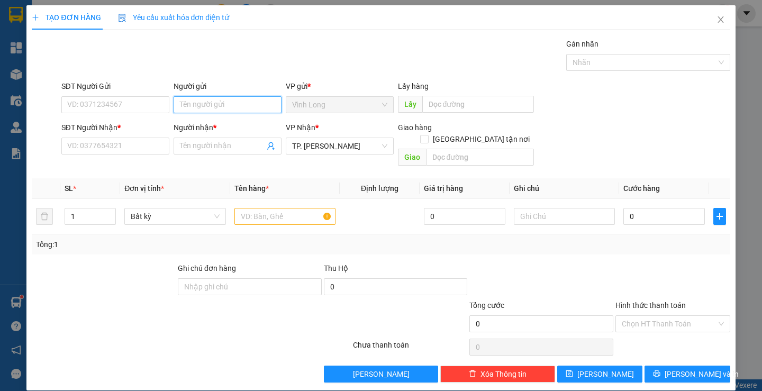
click at [186, 104] on input "Người gửi" at bounding box center [227, 104] width 108 height 17
type input "HUỲNH ANHH"
click at [139, 147] on input "SĐT Người Nhận *" at bounding box center [115, 146] width 108 height 17
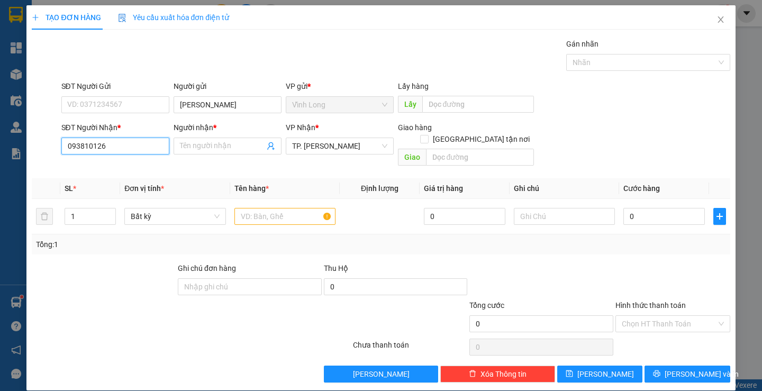
type input "0938101262"
click at [137, 168] on div "0938101262 - CT CP DANH" at bounding box center [114, 167] width 94 height 12
type input "CT CP DANH"
type input "0938101262"
click at [248, 208] on input "text" at bounding box center [284, 216] width 101 height 17
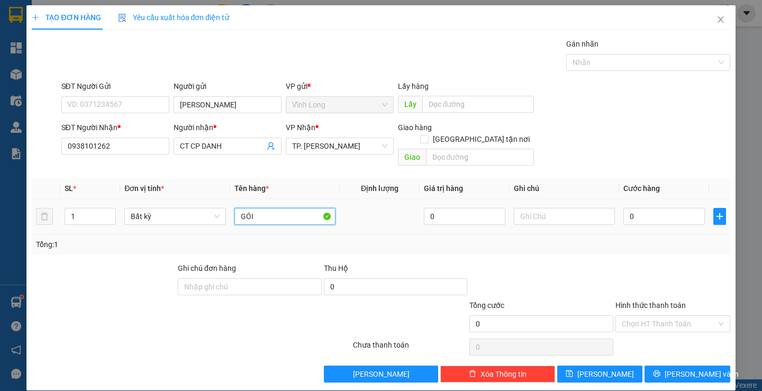
type input "GÓI"
type input "TRAG"
type input "03"
type input "3"
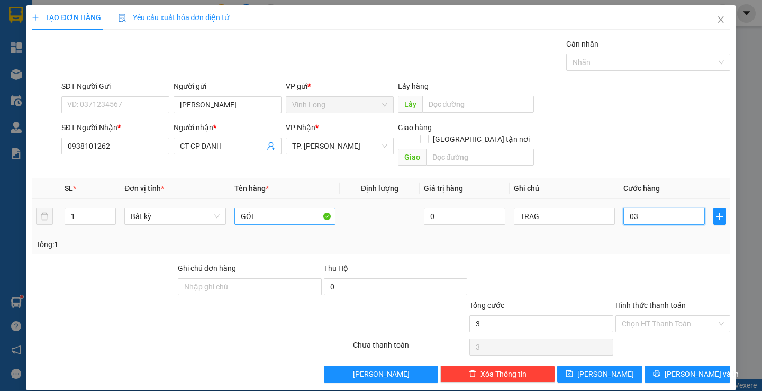
type input "030"
type input "30"
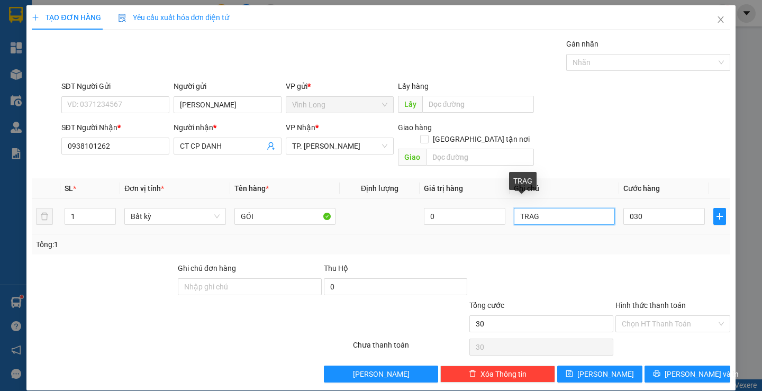
type input "30.000"
click at [530, 208] on input "TRAG" at bounding box center [564, 216] width 101 height 17
click at [528, 208] on input "TRAG" at bounding box center [564, 216] width 101 height 17
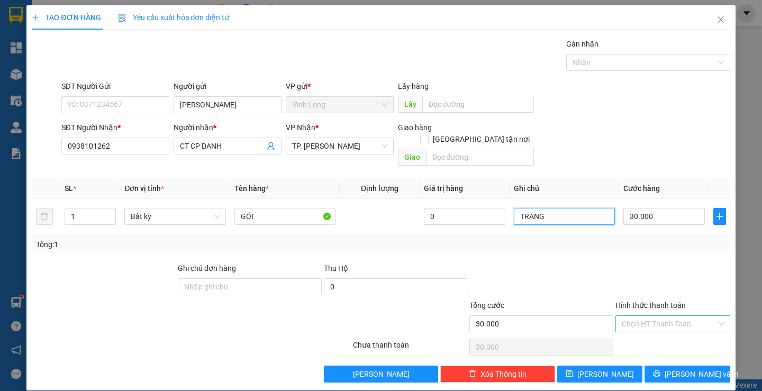
type input "TRANG"
click at [642, 317] on input "Hình thức thanh toán" at bounding box center [668, 324] width 95 height 16
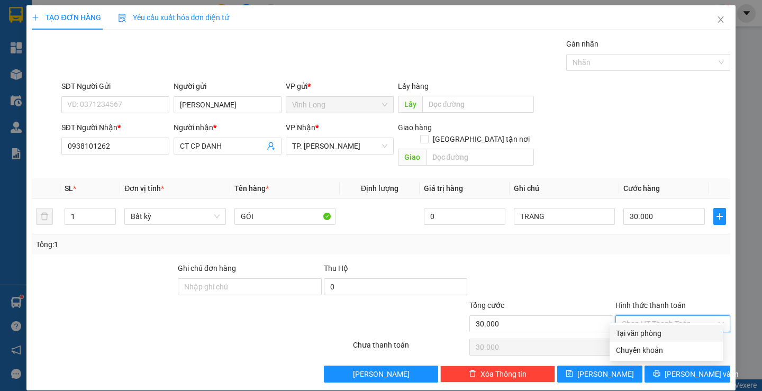
click at [635, 332] on div "Tại văn phòng" at bounding box center [666, 333] width 100 height 12
type input "0"
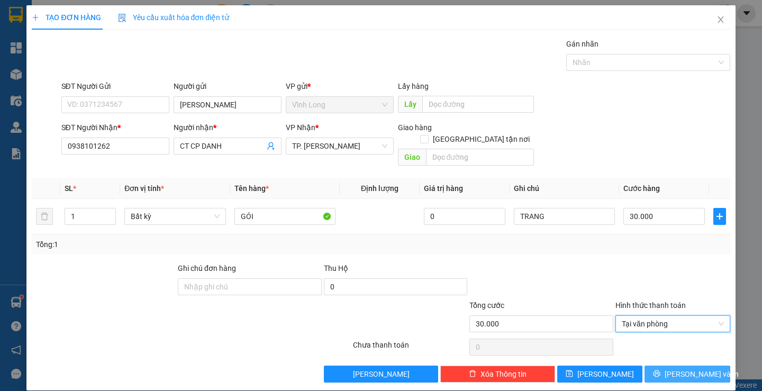
click at [660, 370] on icon "printer" at bounding box center [656, 373] width 7 height 7
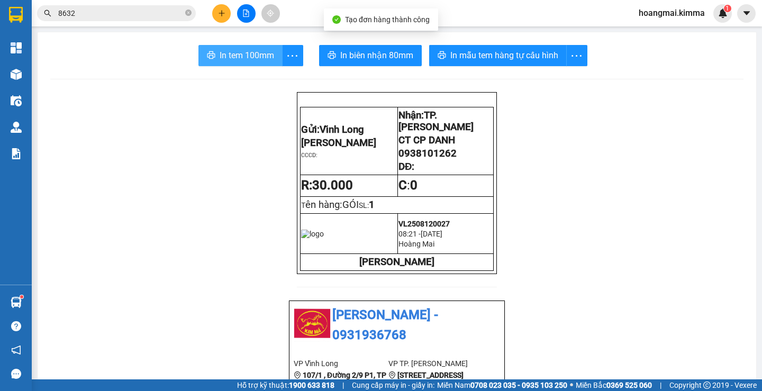
click at [224, 49] on span "In tem 100mm" at bounding box center [246, 55] width 54 height 13
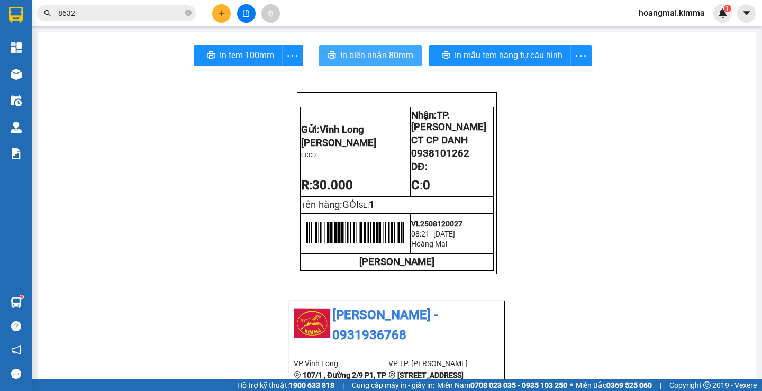
click at [379, 50] on span "In biên nhận 80mm" at bounding box center [376, 55] width 73 height 13
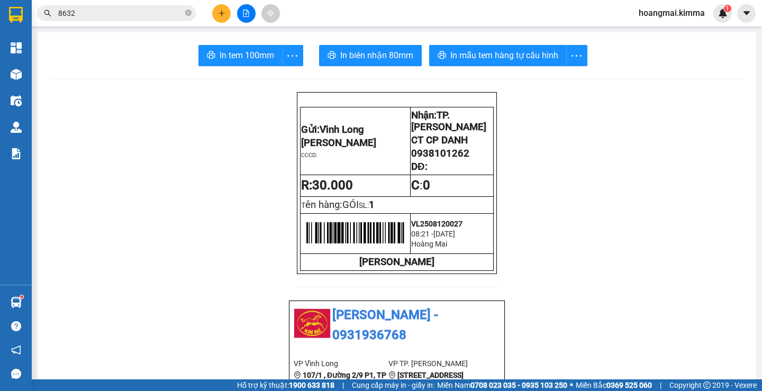
click at [220, 15] on icon "plus" at bounding box center [221, 13] width 7 height 7
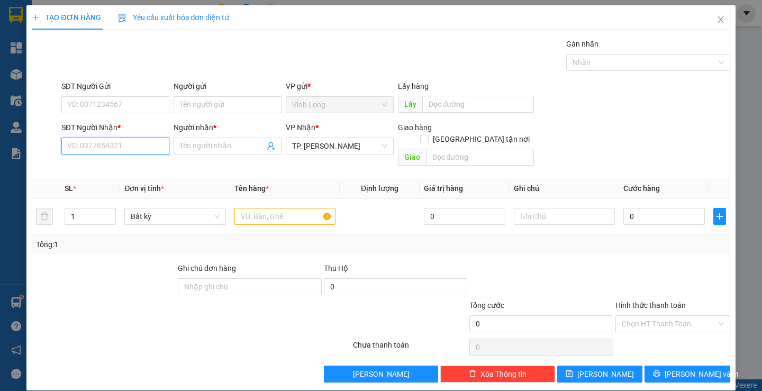
click at [113, 146] on input "SĐT Người Nhận *" at bounding box center [115, 146] width 108 height 17
type input "0938949291"
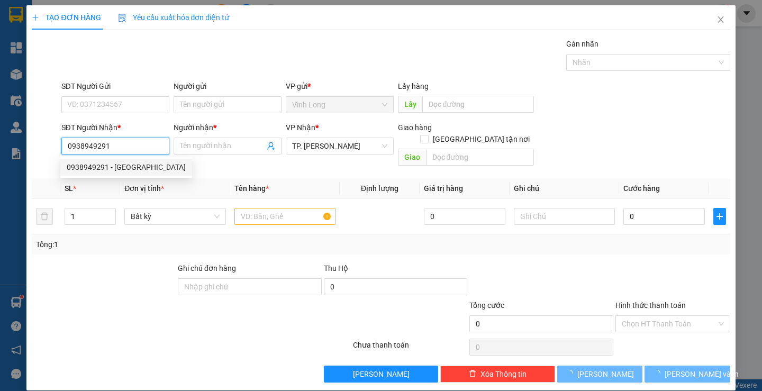
click at [113, 162] on div "0938949291 - NGA" at bounding box center [126, 167] width 119 height 12
type input "NGA"
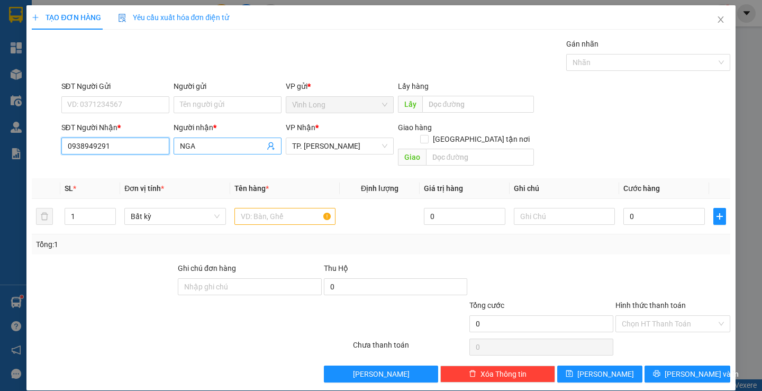
type input "0938949291"
click at [180, 149] on input "NGA" at bounding box center [222, 146] width 85 height 12
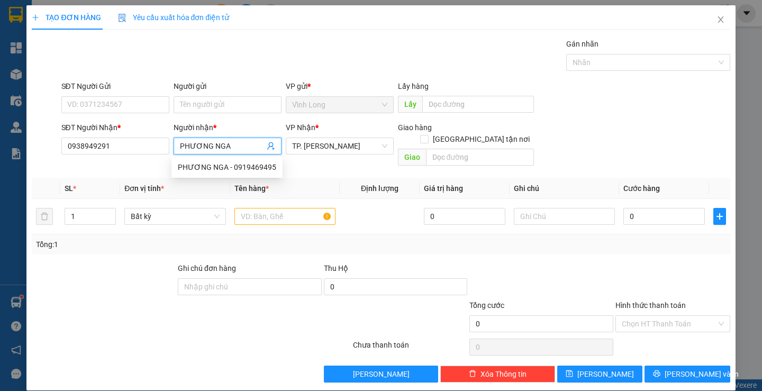
type input "PHƯƠNG NGA"
click at [317, 47] on div "Gói vận chuyển * Tiêu chuẩn Gán nhãn Nhãn" at bounding box center [395, 56] width 673 height 37
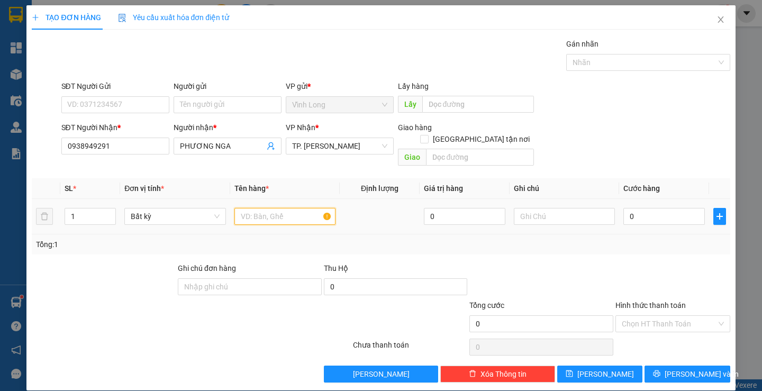
click at [288, 208] on input "text" at bounding box center [284, 216] width 101 height 17
type input "PHONG BÌ"
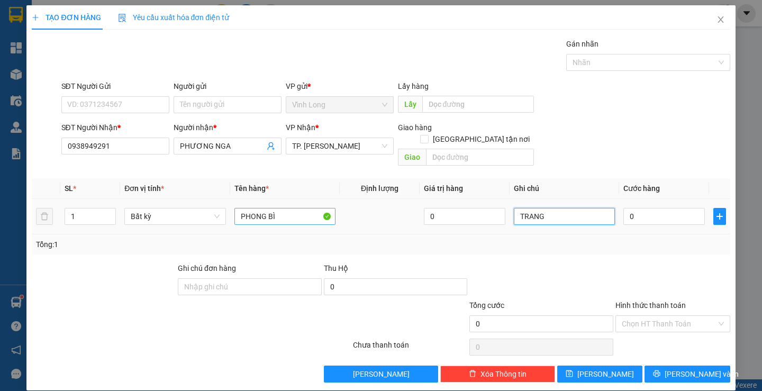
type input "TRANG"
type input "2"
type input "20"
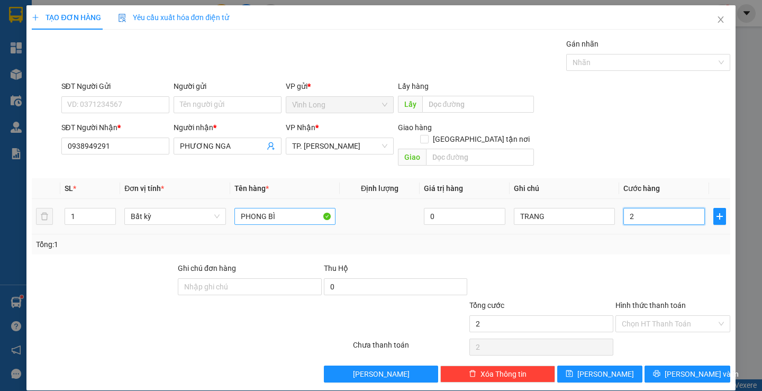
type input "20"
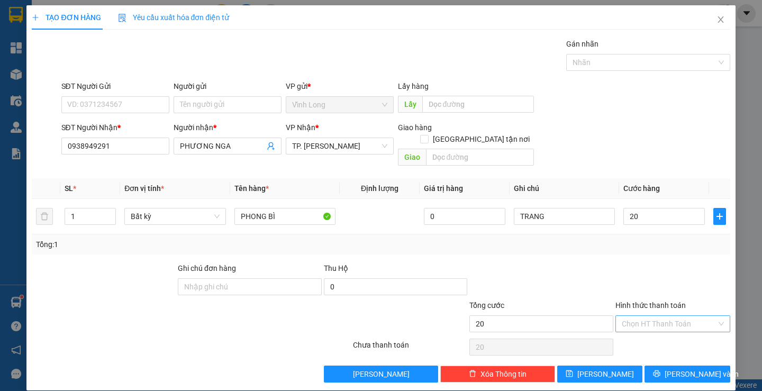
type input "20.000"
click at [621, 317] on input "Hình thức thanh toán" at bounding box center [668, 324] width 95 height 16
click at [623, 330] on div "Tại văn phòng" at bounding box center [666, 333] width 100 height 12
type input "0"
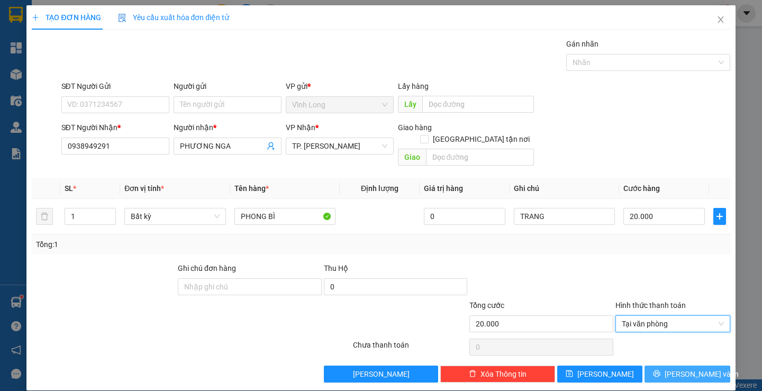
click at [648, 365] on button "Lưu và In" at bounding box center [686, 373] width 85 height 17
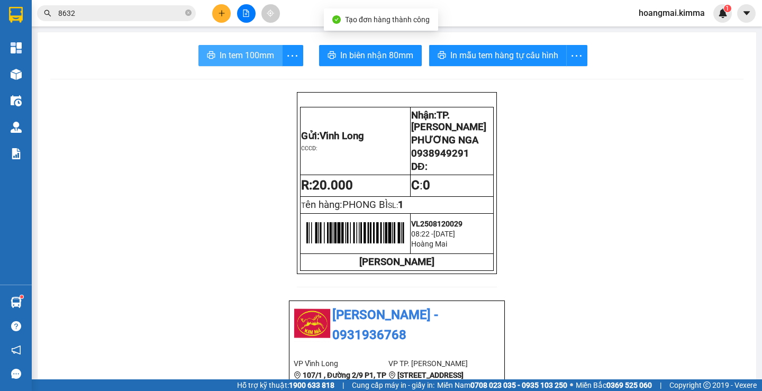
click at [262, 58] on span "In tem 100mm" at bounding box center [246, 55] width 54 height 13
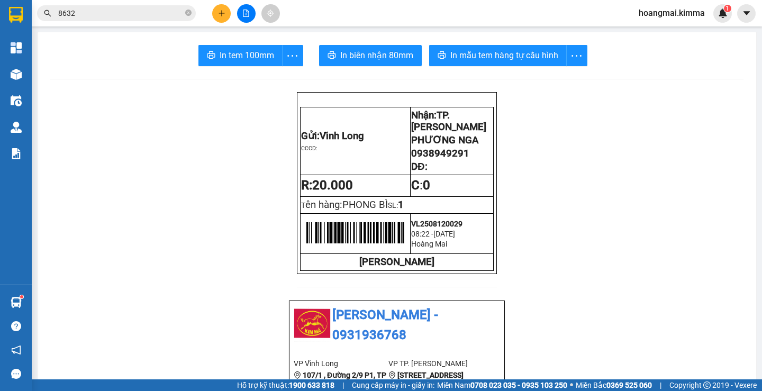
click at [216, 10] on button at bounding box center [221, 13] width 19 height 19
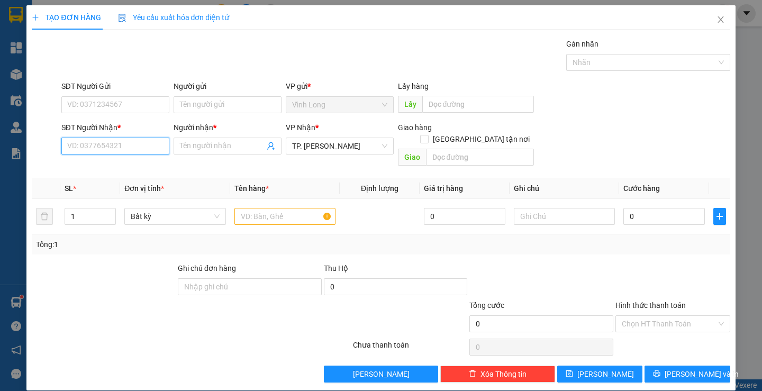
click at [140, 148] on input "SĐT Người Nhận *" at bounding box center [115, 146] width 108 height 17
type input "0909994050"
click at [139, 169] on div "0909994050 - PHƯƠNG" at bounding box center [114, 167] width 94 height 12
type input "PHƯƠNG"
type input "0909994050"
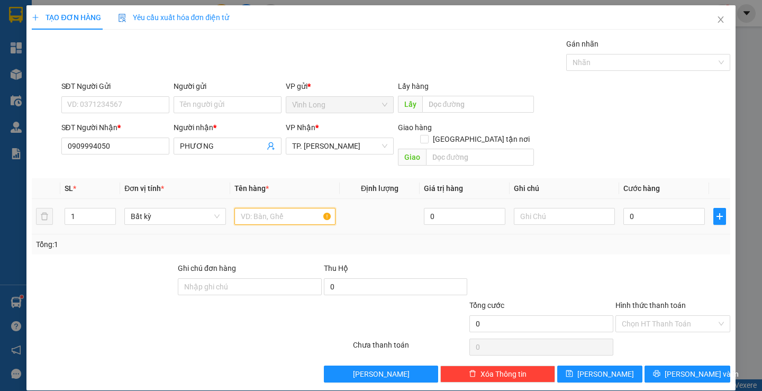
click at [252, 208] on input "text" at bounding box center [284, 216] width 101 height 17
type input "H"
type input "GÓI KEO VÀNG"
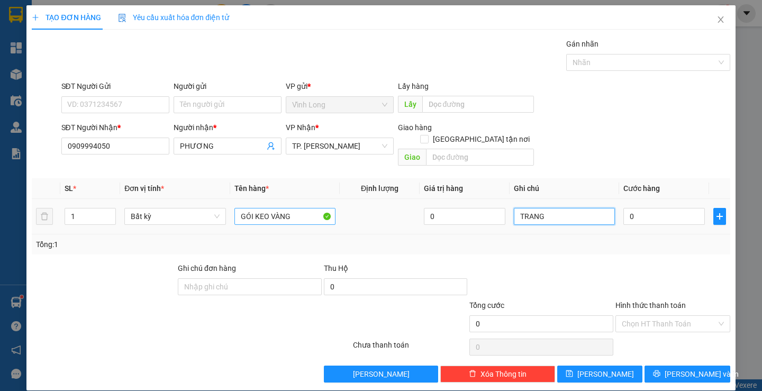
type input "TRANG"
type input "2"
type input "20"
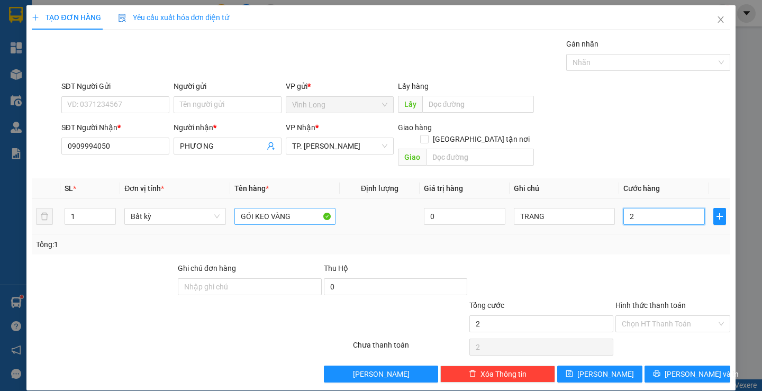
type input "20"
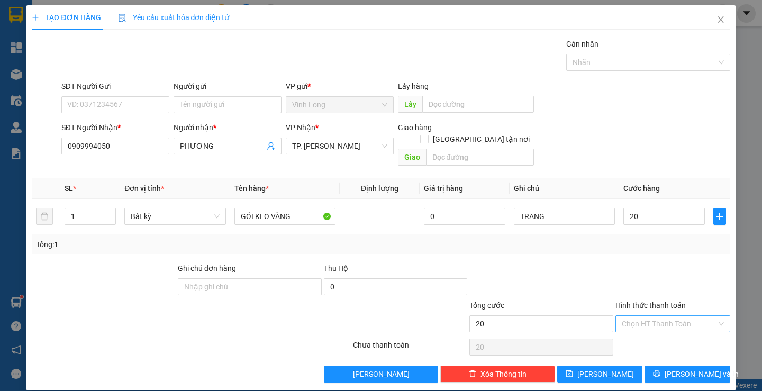
type input "20.000"
click at [628, 318] on input "Hình thức thanh toán" at bounding box center [668, 324] width 95 height 16
click at [633, 328] on div "Tại văn phòng" at bounding box center [666, 333] width 100 height 12
type input "0"
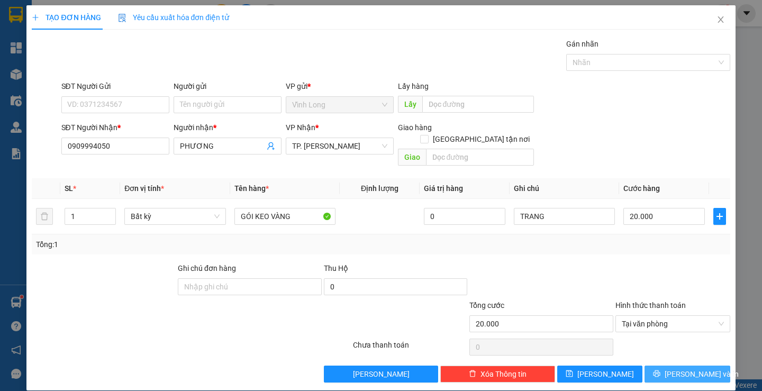
drag, startPoint x: 685, startPoint y: 361, endPoint x: 616, endPoint y: 325, distance: 78.8
click at [685, 368] on span "Lưu và In" at bounding box center [701, 374] width 74 height 12
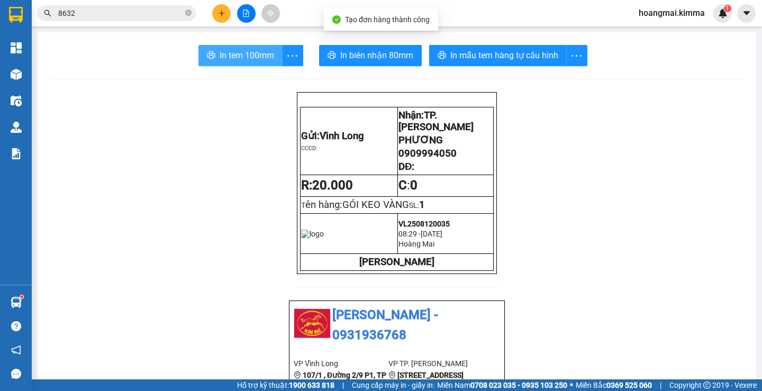
click at [236, 56] on span "In tem 100mm" at bounding box center [246, 55] width 54 height 13
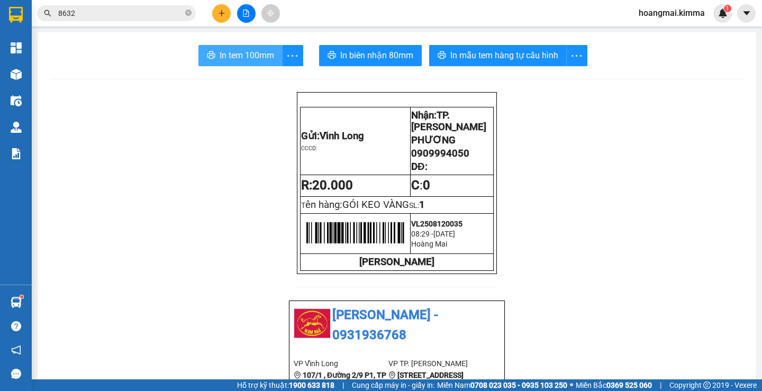
click at [248, 54] on span "In tem 100mm" at bounding box center [246, 55] width 54 height 13
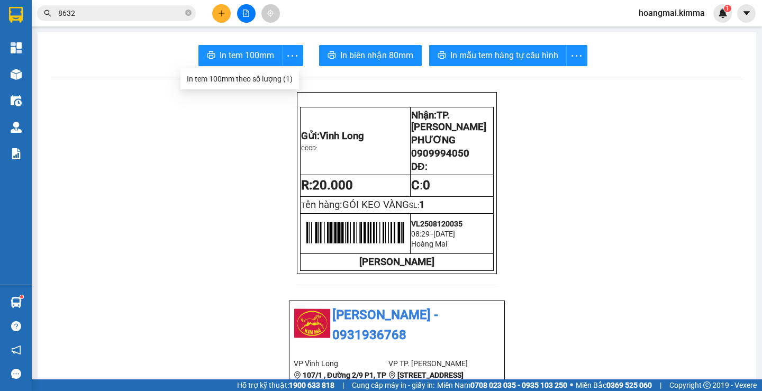
click at [224, 17] on button at bounding box center [221, 13] width 19 height 19
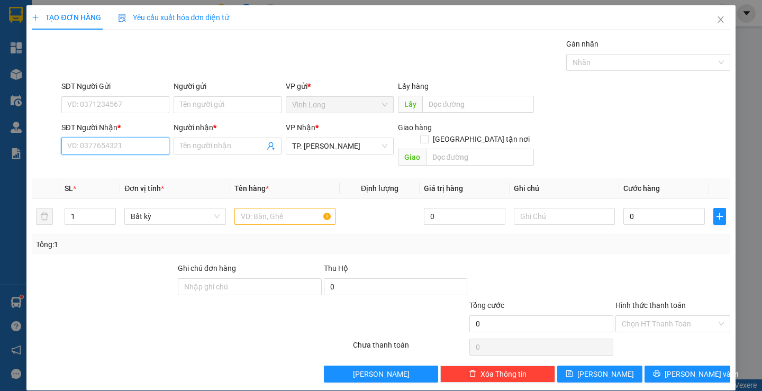
click at [123, 150] on input "SĐT Người Nhận *" at bounding box center [115, 146] width 108 height 17
type input "0"
type input "0904315312"
click at [106, 168] on div "0904315312 - CÔ LIỄU" at bounding box center [114, 167] width 94 height 12
type input "CÔ LIỄU"
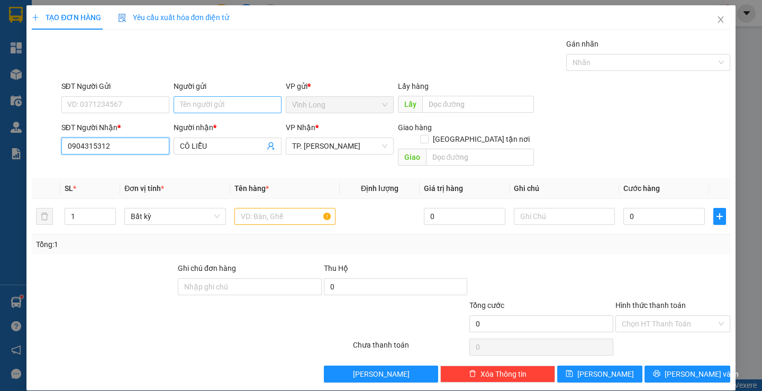
type input "0904315312"
click at [234, 104] on input "Người gửi" at bounding box center [227, 104] width 108 height 17
type input "O"
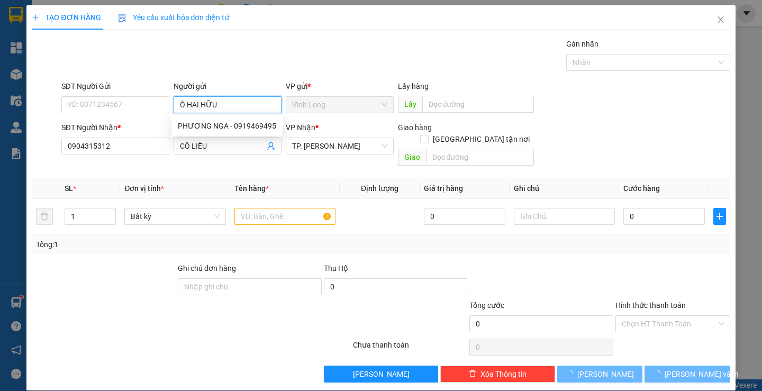
type input "Ô HAI HỮU"
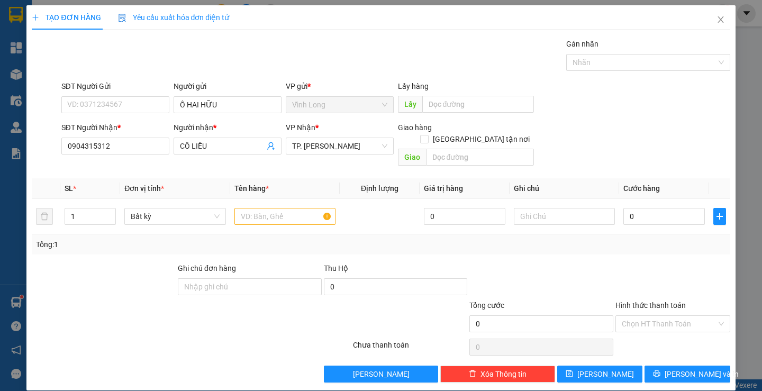
click at [324, 54] on div "Gói vận chuyển * Tiêu chuẩn Gán nhãn Nhãn" at bounding box center [395, 56] width 673 height 37
click at [306, 208] on input "text" at bounding box center [284, 216] width 101 height 17
type input "THƯ"
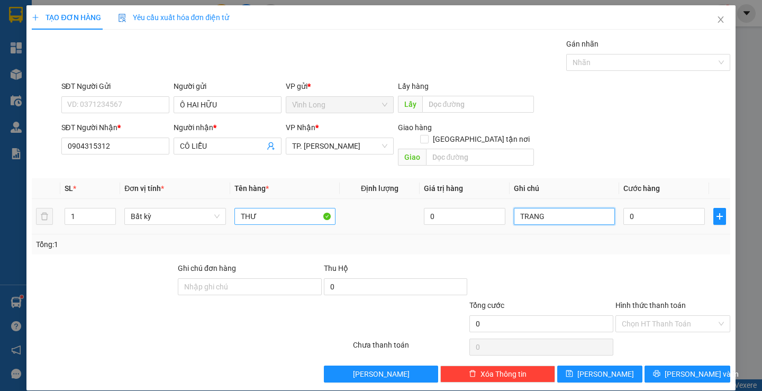
type input "TRANG"
type input "1"
type input "10"
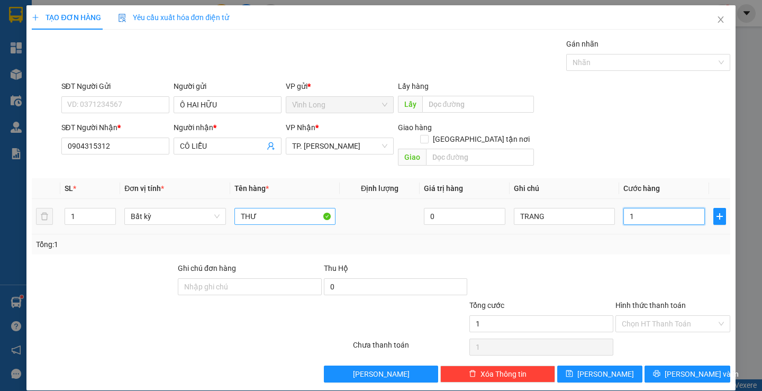
type input "10"
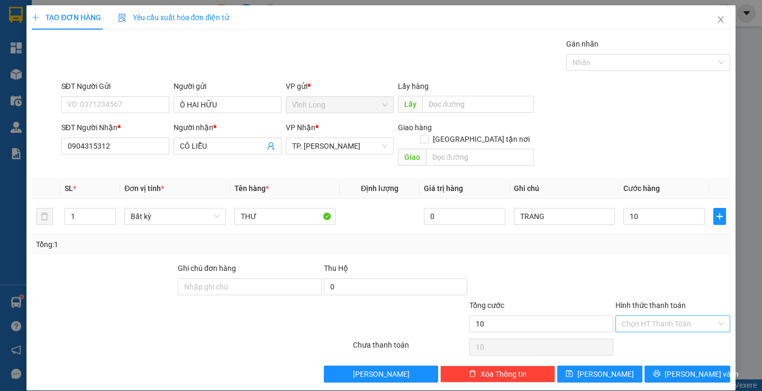
type input "10.000"
click at [630, 316] on input "Hình thức thanh toán" at bounding box center [668, 324] width 95 height 16
click at [634, 331] on div "Tại văn phòng" at bounding box center [666, 333] width 100 height 12
type input "0"
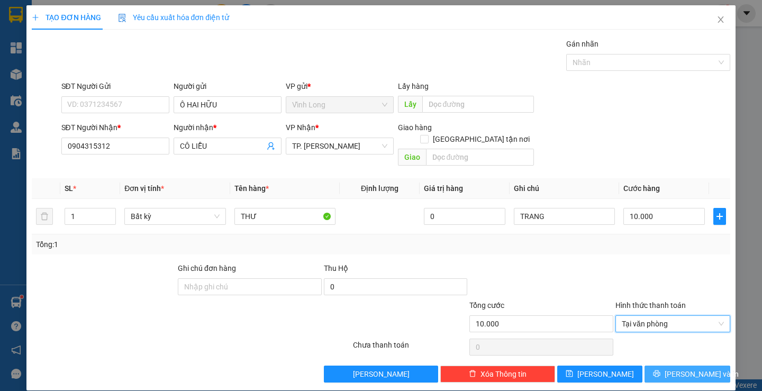
click at [668, 365] on button "Lưu và In" at bounding box center [686, 373] width 85 height 17
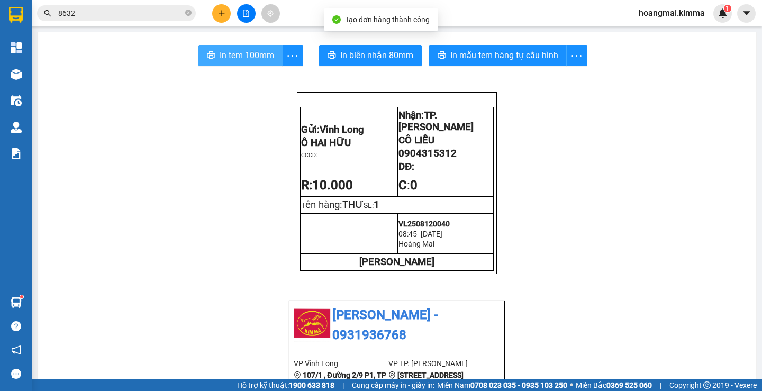
click at [250, 59] on span "In tem 100mm" at bounding box center [246, 55] width 54 height 13
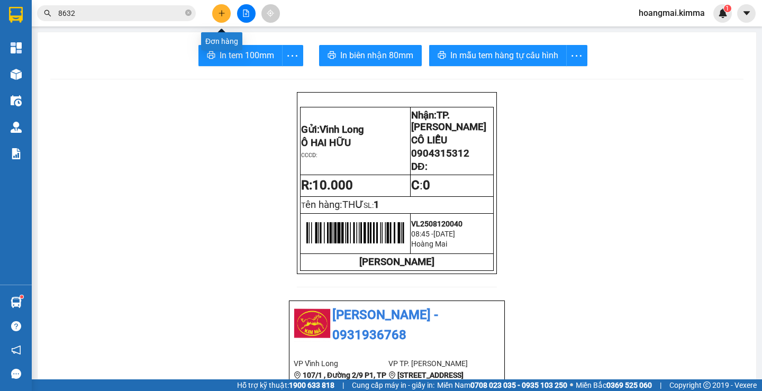
click at [220, 19] on button at bounding box center [221, 13] width 19 height 19
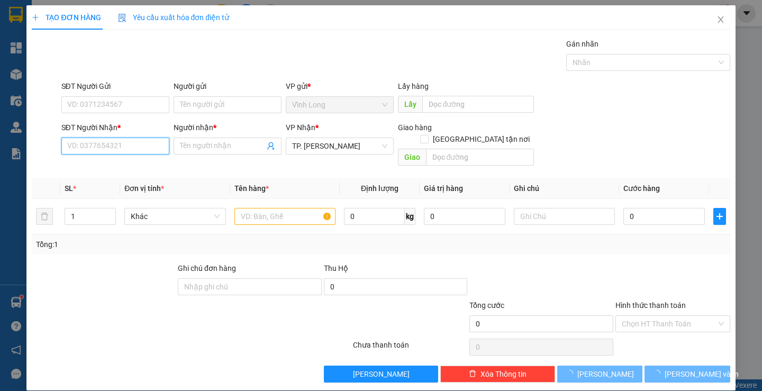
click at [138, 148] on input "SĐT Người Nhận *" at bounding box center [115, 146] width 108 height 17
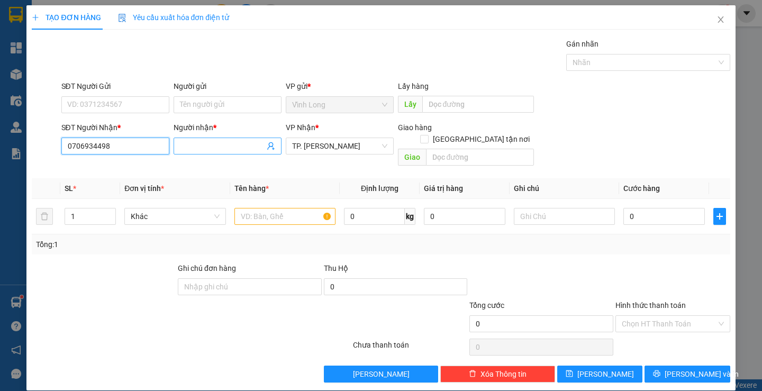
type input "0706934498"
click at [199, 144] on input "Người nhận *" at bounding box center [222, 146] width 85 height 12
type input "NGỌC MINH"
drag, startPoint x: 362, startPoint y: 37, endPoint x: 358, endPoint y: 109, distance: 72.1
click at [363, 37] on div "TẠO ĐƠN HÀNG Yêu cầu xuất hóa đơn điện tử Transit Pickup Surcharge Ids Transit …" at bounding box center [381, 193] width 698 height 377
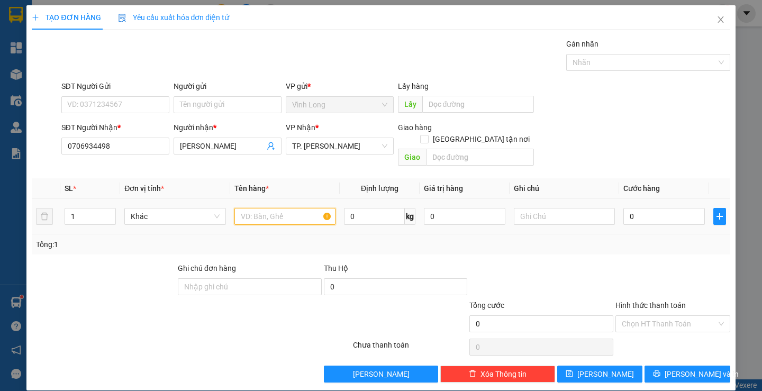
click at [292, 208] on input "text" at bounding box center [284, 216] width 101 height 17
type input "PHONG BÌ"
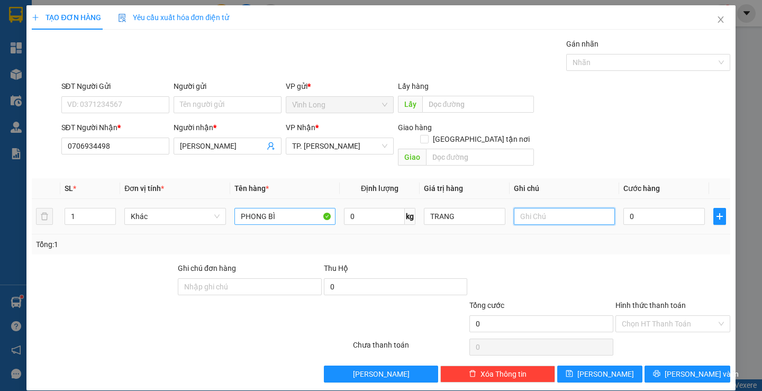
type input "0"
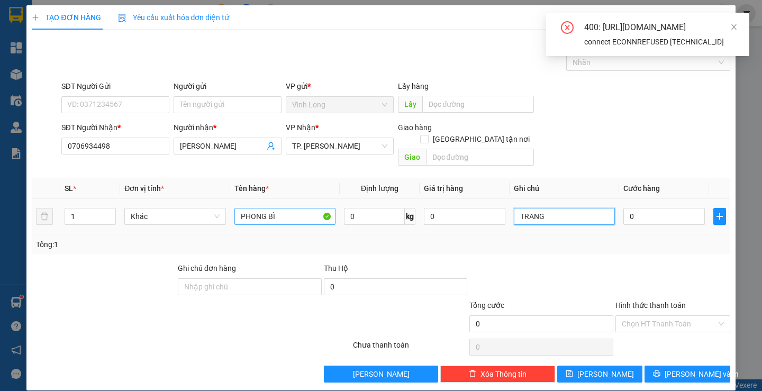
type input "TRANG"
type input "2"
type input "20"
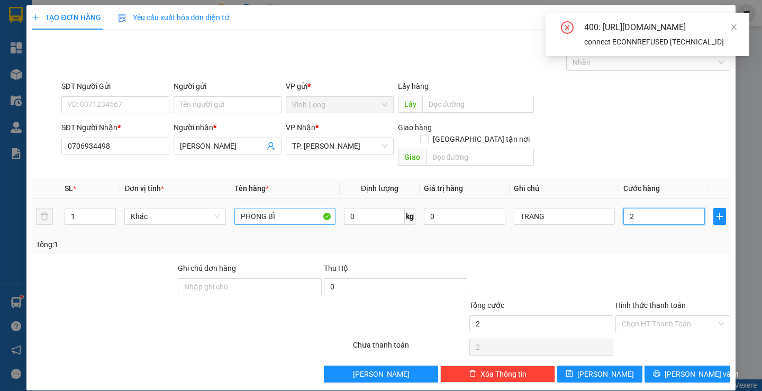
type input "20"
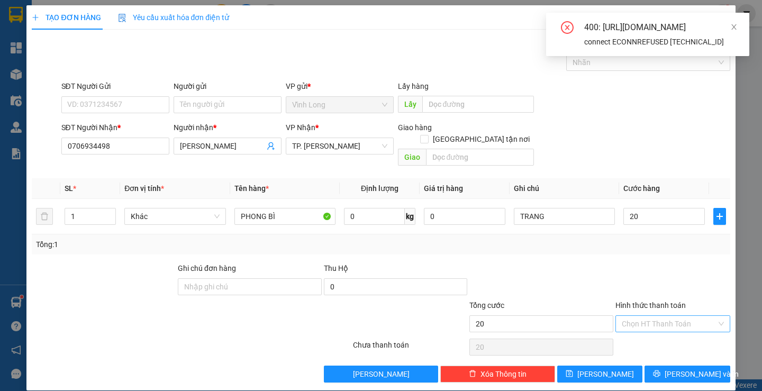
type input "20.000"
click at [642, 316] on input "Hình thức thanh toán" at bounding box center [668, 324] width 95 height 16
click at [640, 334] on div "Tại văn phòng" at bounding box center [666, 333] width 100 height 12
type input "0"
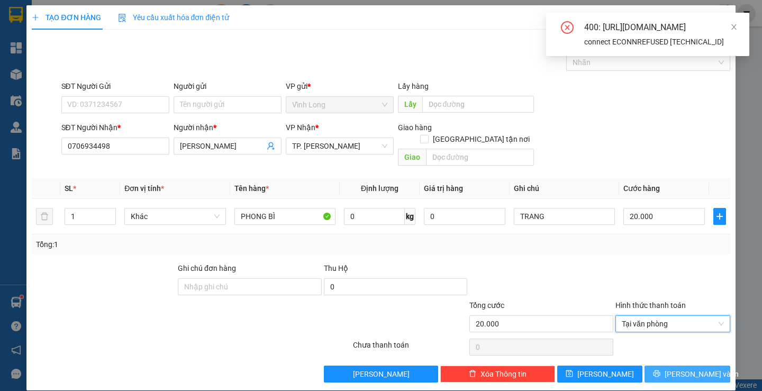
click at [655, 365] on button "Lưu và In" at bounding box center [686, 373] width 85 height 17
click at [654, 365] on button "Lưu và In" at bounding box center [686, 373] width 85 height 17
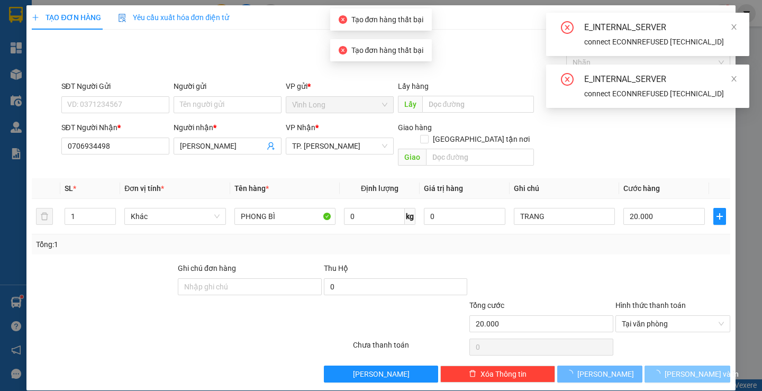
click at [654, 365] on button "Lưu và In" at bounding box center [686, 373] width 85 height 17
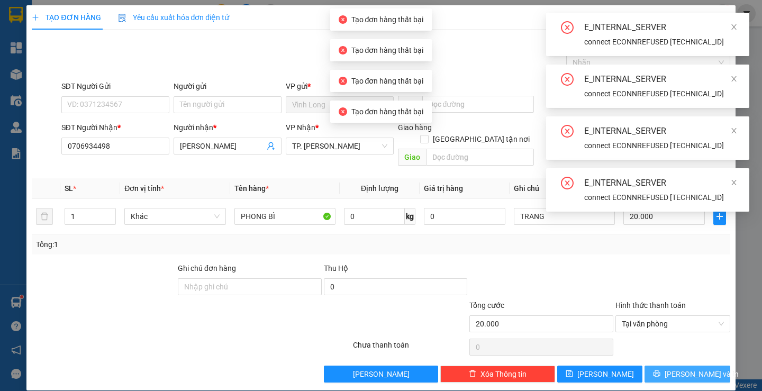
click at [654, 365] on button "Lưu và In" at bounding box center [686, 373] width 85 height 17
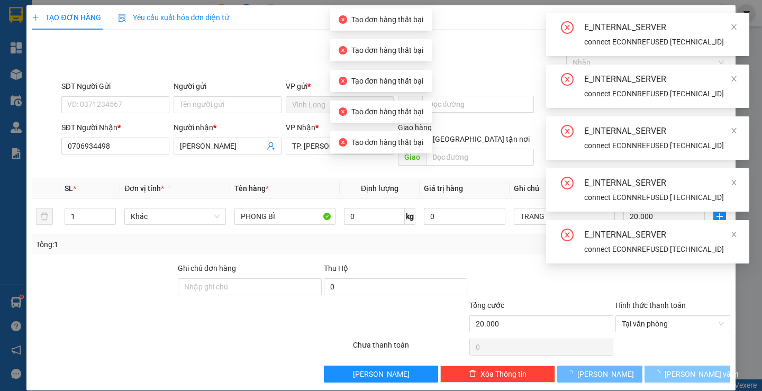
click at [654, 365] on button "Lưu và In" at bounding box center [686, 373] width 85 height 17
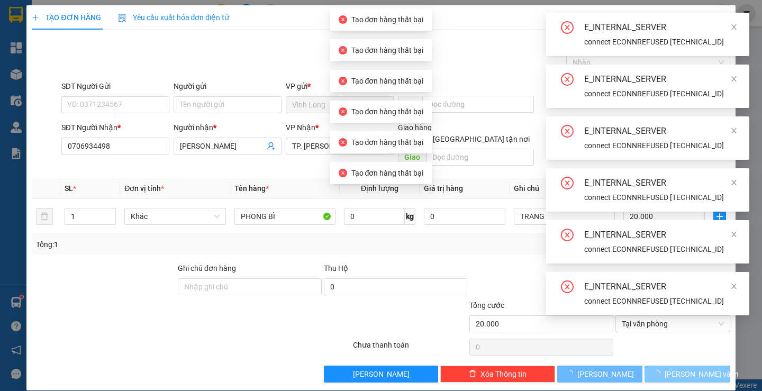
click at [654, 315] on div "E_INTERNAL_SERVER connect ECONNREFUSED 10.9.0.165:5432 E_INTERNAL_SERVER connec…" at bounding box center [647, 164] width 203 height 303
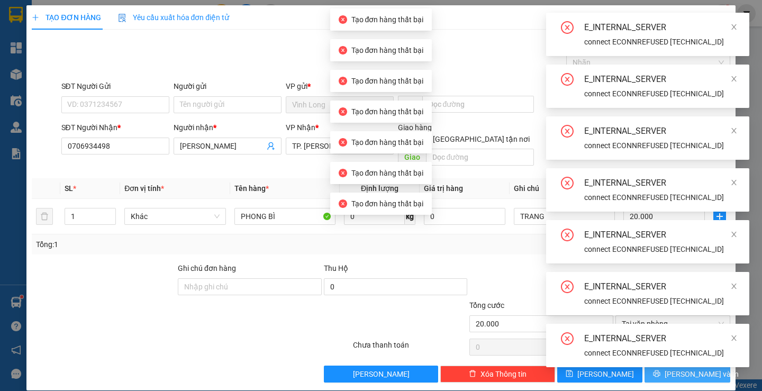
click at [654, 358] on div "E_INTERNAL_SERVER connect ECONNREFUSED 10.9.0.165:5432 E_INTERNAL_SERVER connec…" at bounding box center [647, 190] width 203 height 354
click at [654, 358] on div "connect ECONNREFUSED 10.9.0.165:5432" at bounding box center [660, 353] width 152 height 12
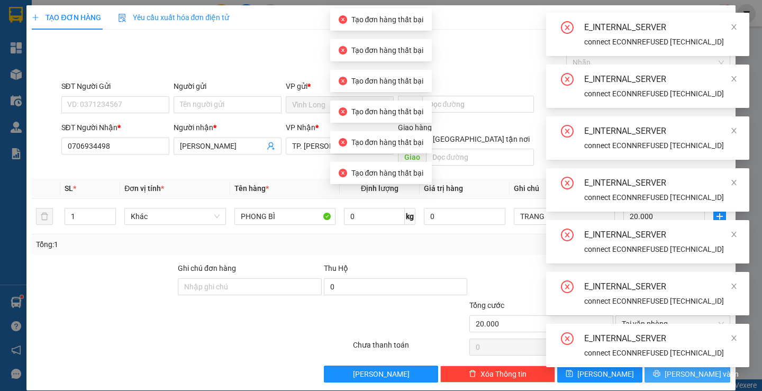
click at [654, 358] on div "connect ECONNREFUSED 10.9.0.165:5432" at bounding box center [660, 353] width 152 height 12
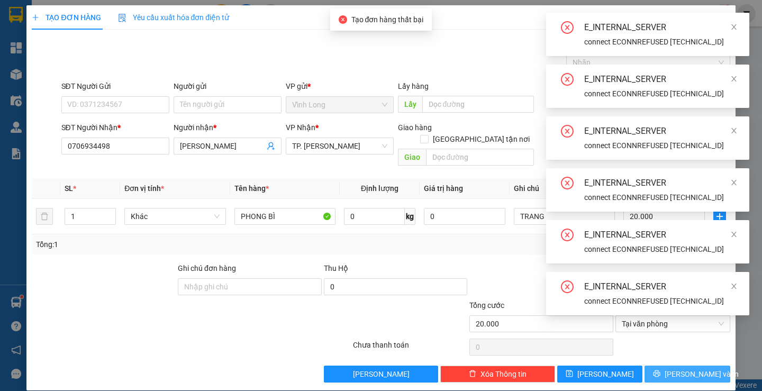
click at [687, 368] on span "Lưu và In" at bounding box center [701, 374] width 74 height 12
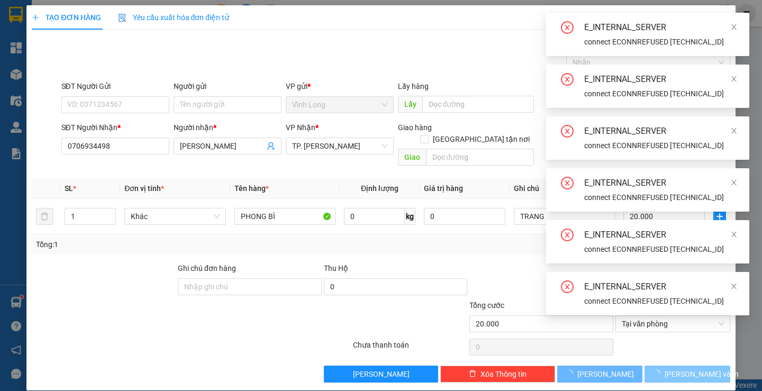
click at [686, 315] on div "E_INTERNAL_SERVER connect ECONNREFUSED 10.9.0.165:5432 E_INTERNAL_SERVER connec…" at bounding box center [647, 164] width 203 height 303
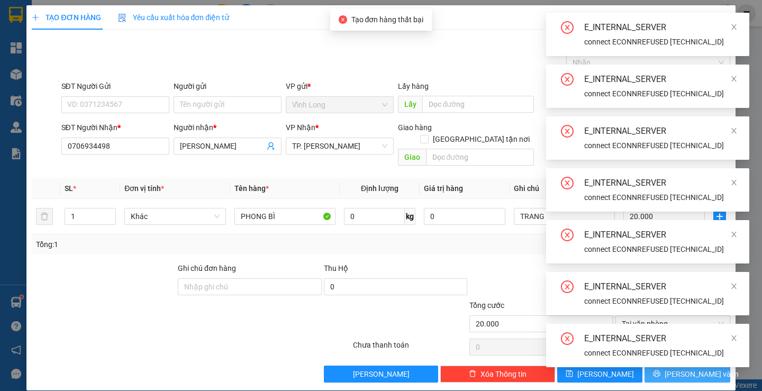
click at [686, 361] on div "E_INTERNAL_SERVER connect ECONNREFUSED 10.9.0.165:5432" at bounding box center [647, 345] width 203 height 43
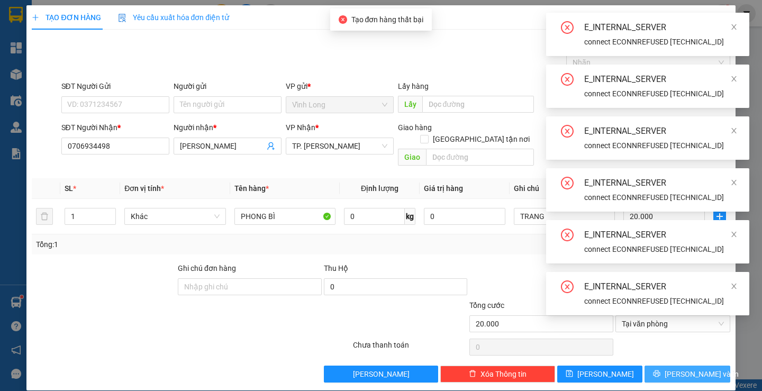
click at [686, 324] on div "E_INTERNAL_SERVER connect ECONNREFUSED 10.9.0.165:5432 E_INTERNAL_SERVER connec…" at bounding box center [647, 168] width 203 height 311
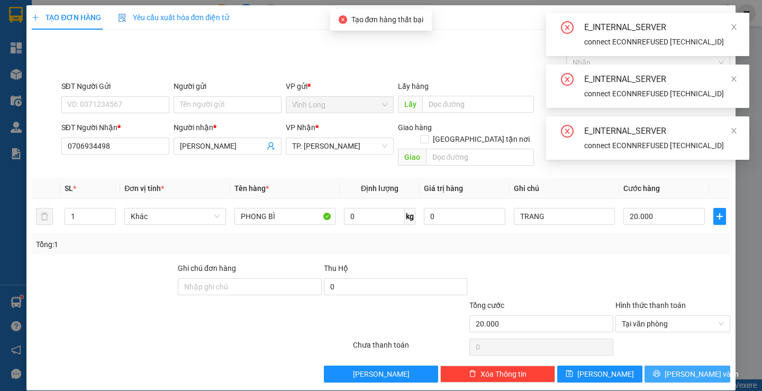
click at [686, 368] on span "Lưu và In" at bounding box center [701, 374] width 74 height 12
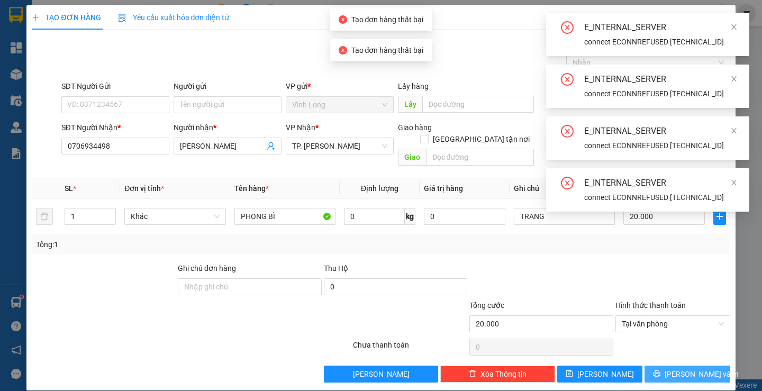
click at [686, 368] on span "Lưu và In" at bounding box center [701, 374] width 74 height 12
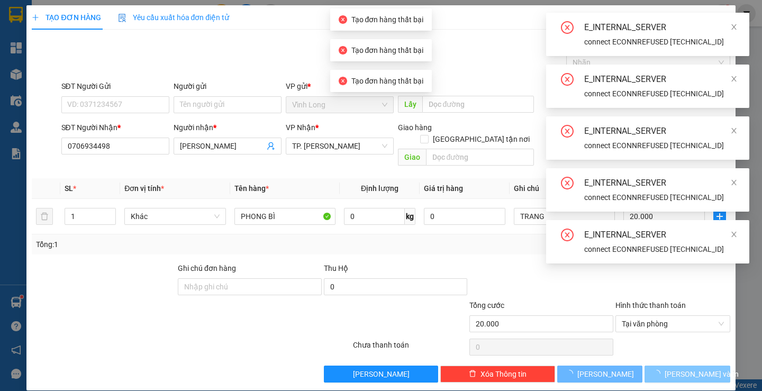
click at [686, 368] on span "Lưu và In" at bounding box center [701, 374] width 74 height 12
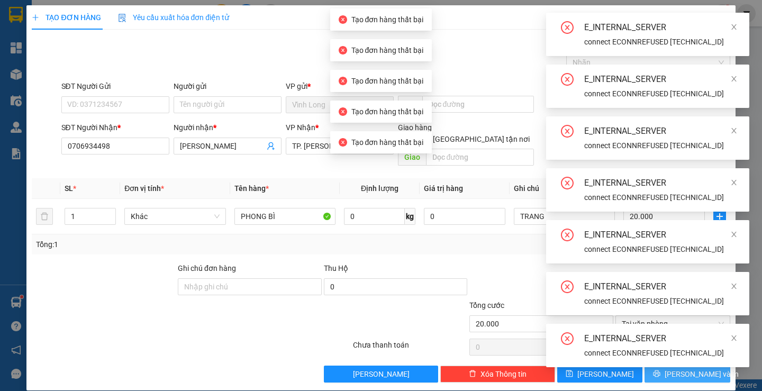
click at [686, 361] on div "E_INTERNAL_SERVER connect ECONNREFUSED 10.9.0.165:5432 E_INTERNAL_SERVER connec…" at bounding box center [647, 190] width 203 height 354
click at [686, 361] on div "E_INTERNAL_SERVER connect ECONNREFUSED 10.9.0.165:5432" at bounding box center [647, 345] width 203 height 43
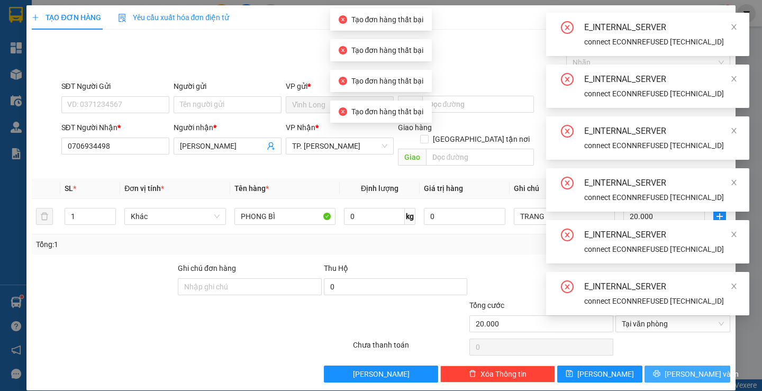
click at [686, 368] on span "Lưu và In" at bounding box center [701, 374] width 74 height 12
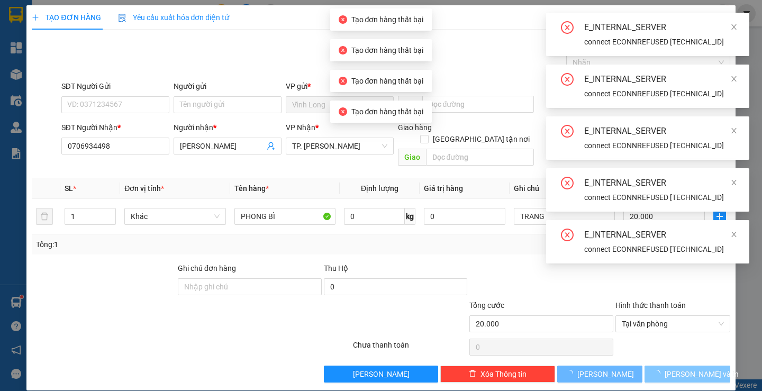
click at [686, 361] on body "Kết quả tìm kiếm ( 165 ) Bộ lọc Ngày tạo đơn gần nhất Mã ĐH Trạng thái Món hàng…" at bounding box center [381, 195] width 762 height 391
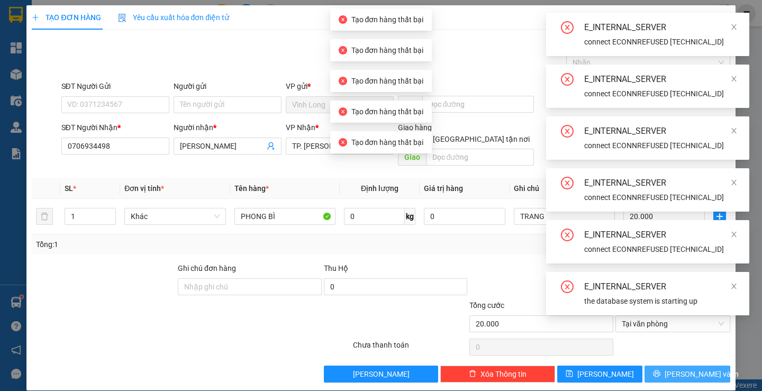
click at [686, 368] on span "Lưu và In" at bounding box center [701, 374] width 74 height 12
click at [686, 361] on body "Kết quả tìm kiếm ( 165 ) Bộ lọc Ngày tạo đơn gần nhất Mã ĐH Trạng thái Món hàng…" at bounding box center [381, 195] width 762 height 391
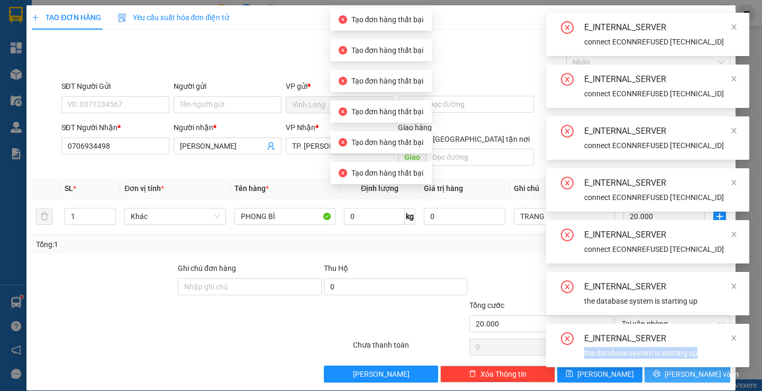
click at [686, 361] on div "E_INTERNAL_SERVER connect ECONNREFUSED 10.9.0.165:5432 E_INTERNAL_SERVER connec…" at bounding box center [647, 190] width 203 height 354
click at [686, 361] on div "E_INTERNAL_SERVER the database system is starting up" at bounding box center [647, 345] width 203 height 43
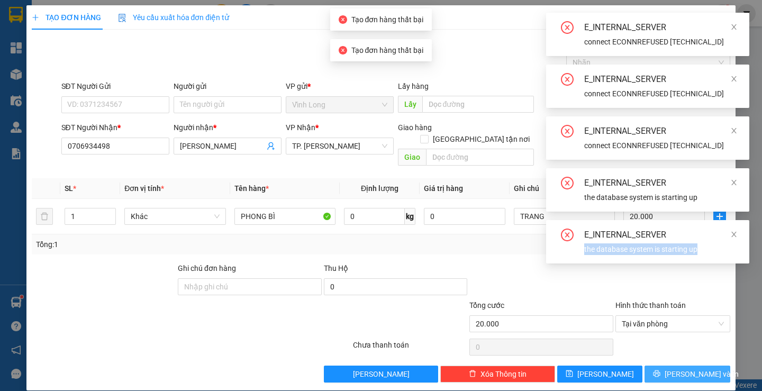
click at [686, 368] on span "Lưu và In" at bounding box center [701, 374] width 74 height 12
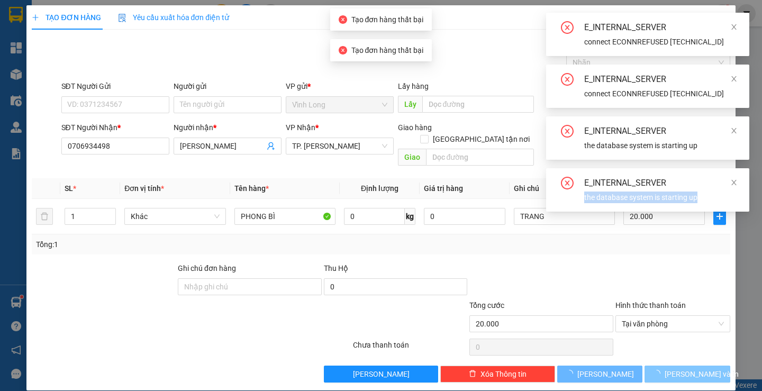
click at [686, 368] on span "Lưu và In" at bounding box center [701, 374] width 74 height 12
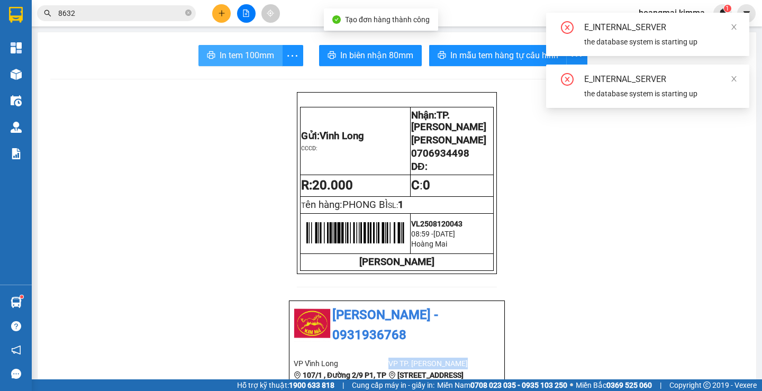
click at [263, 57] on span "In tem 100mm" at bounding box center [246, 55] width 54 height 13
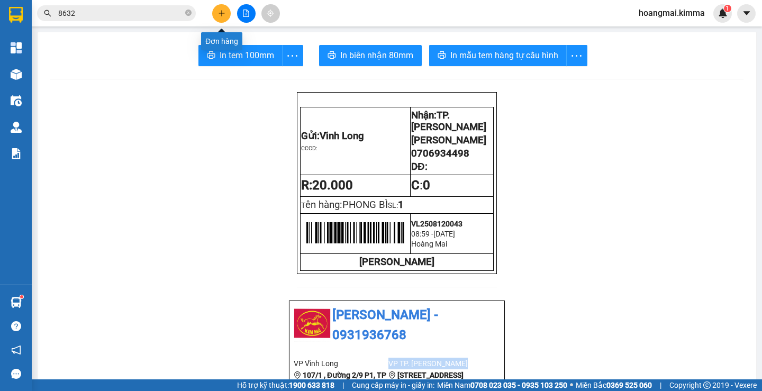
click at [219, 14] on icon "plus" at bounding box center [221, 13] width 7 height 7
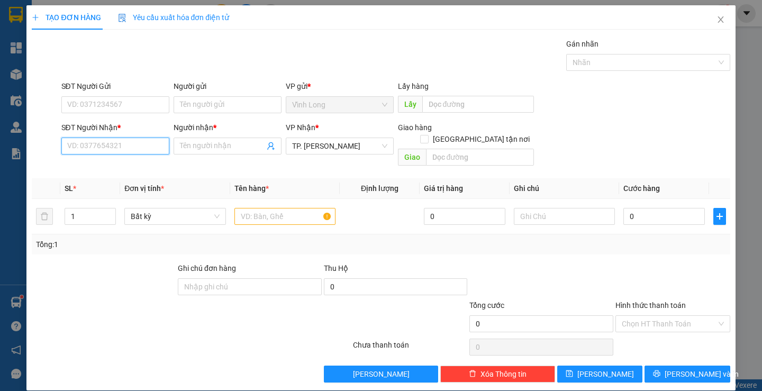
click at [147, 145] on input "SĐT Người Nhận *" at bounding box center [115, 146] width 108 height 17
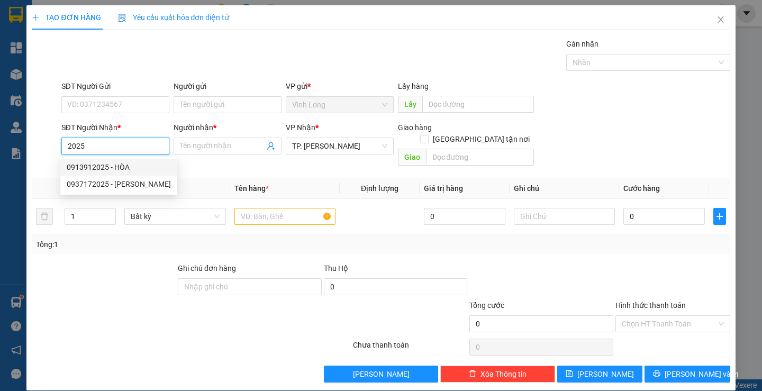
click at [134, 168] on div "0913912025 - HÒA" at bounding box center [119, 167] width 104 height 12
type input "0913912025"
type input "HÒA"
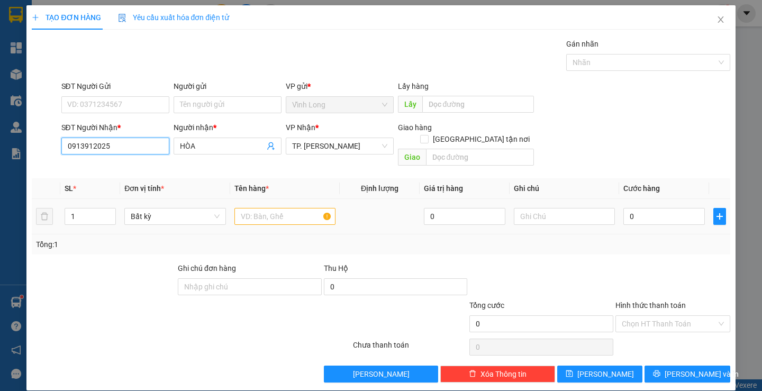
type input "0913912025"
click at [267, 208] on input "text" at bounding box center [284, 216] width 101 height 17
type input "THÙNG"
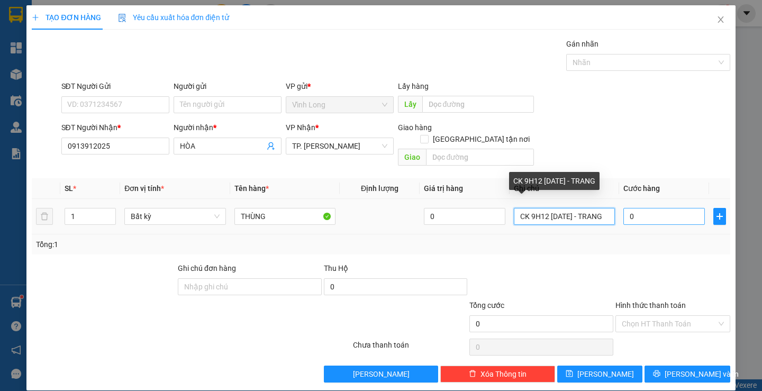
type input "CK 9H12 - 12/8 - TRANG"
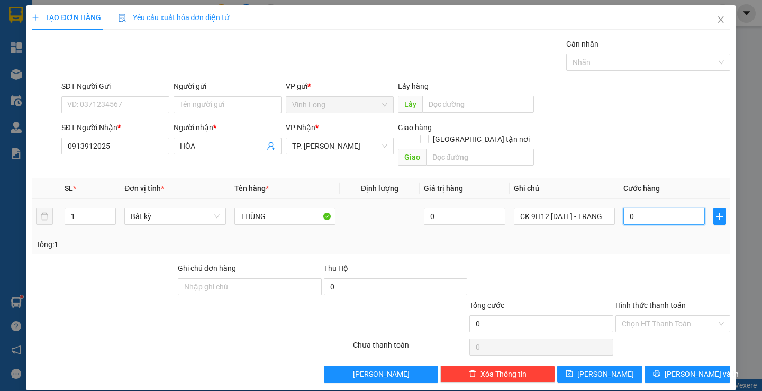
click at [634, 211] on input "0" at bounding box center [663, 216] width 81 height 17
type input "3"
click at [635, 316] on input "Hình thức thanh toán" at bounding box center [668, 324] width 95 height 16
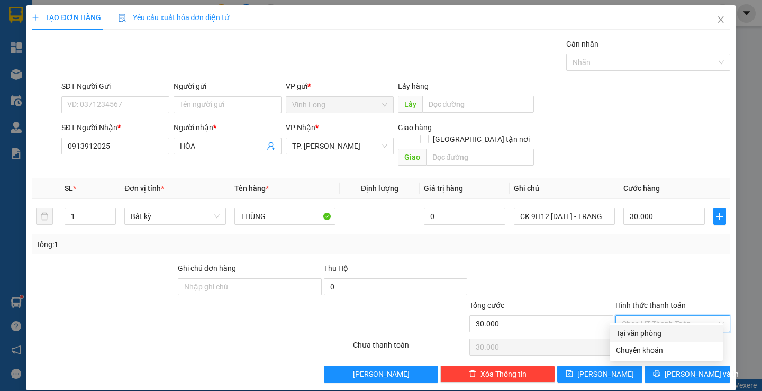
click at [629, 330] on div "Tại văn phòng" at bounding box center [666, 333] width 100 height 12
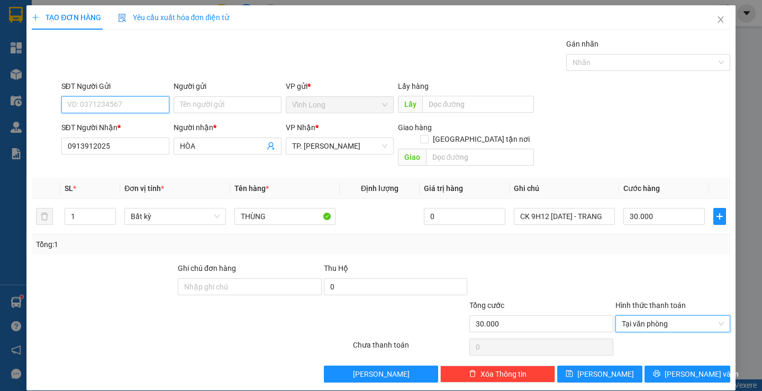
click at [160, 102] on input "SĐT Người Gửi" at bounding box center [115, 104] width 108 height 17
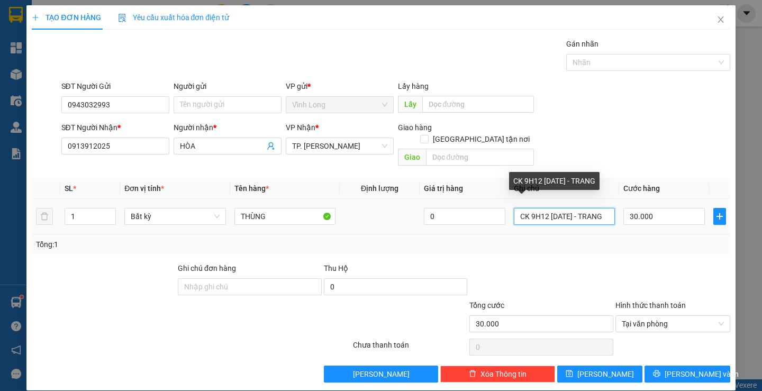
click at [569, 208] on input "CK 9H12 - 12/8 - TRANG" at bounding box center [564, 216] width 101 height 17
click at [600, 209] on input "CK 9H12 - 12/8 ( TRANG" at bounding box center [564, 216] width 101 height 17
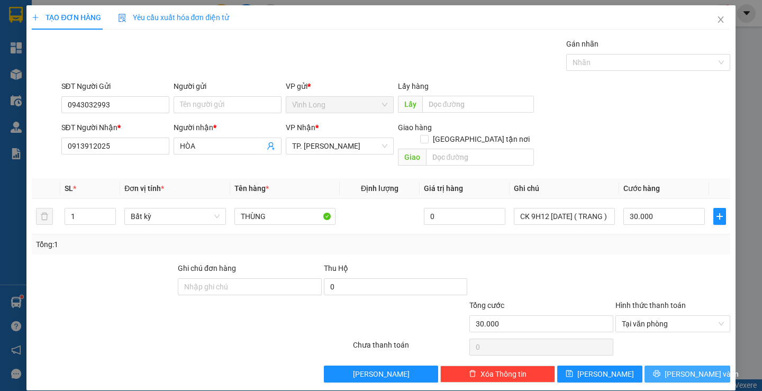
click at [671, 368] on span "Lưu và In" at bounding box center [701, 374] width 74 height 12
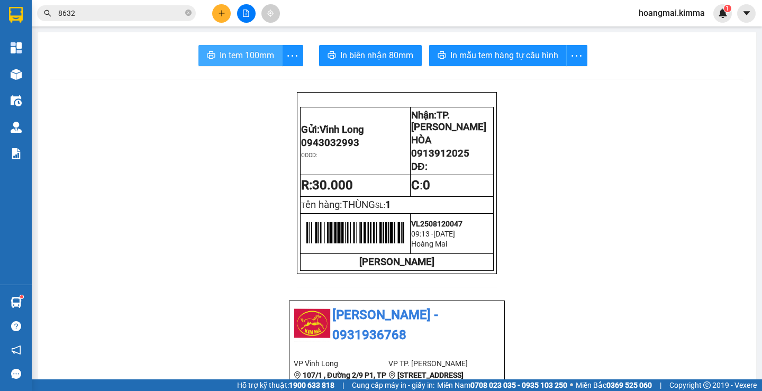
click at [219, 49] on span "In tem 100mm" at bounding box center [246, 55] width 54 height 13
click at [221, 20] on button at bounding box center [221, 13] width 19 height 19
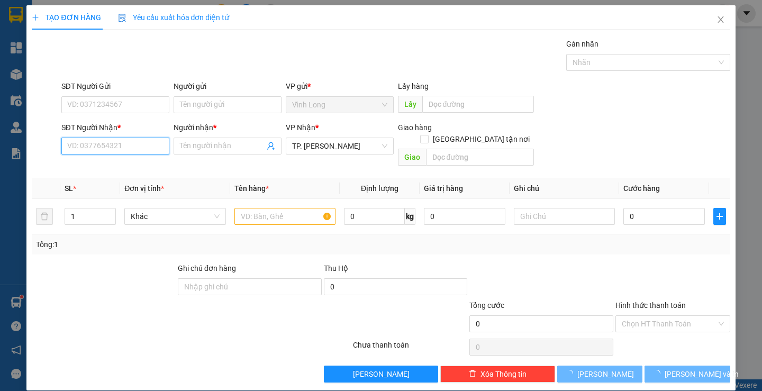
click at [118, 141] on input "SĐT Người Nhận *" at bounding box center [115, 146] width 108 height 17
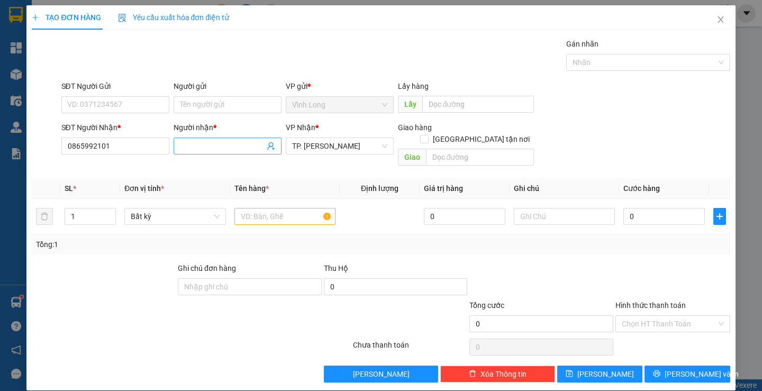
click at [190, 143] on input "Người nhận *" at bounding box center [222, 146] width 85 height 12
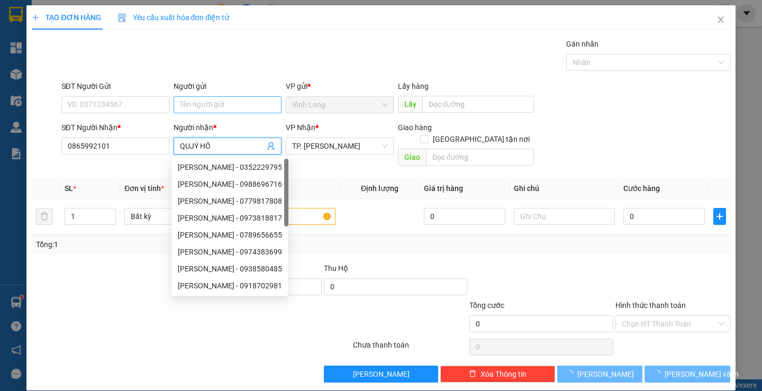
drag, startPoint x: 290, startPoint y: 73, endPoint x: 254, endPoint y: 111, distance: 52.4
click at [294, 70] on div "Gói vận chuyển * Tiêu chuẩn Gán nhãn Nhãn" at bounding box center [395, 56] width 673 height 37
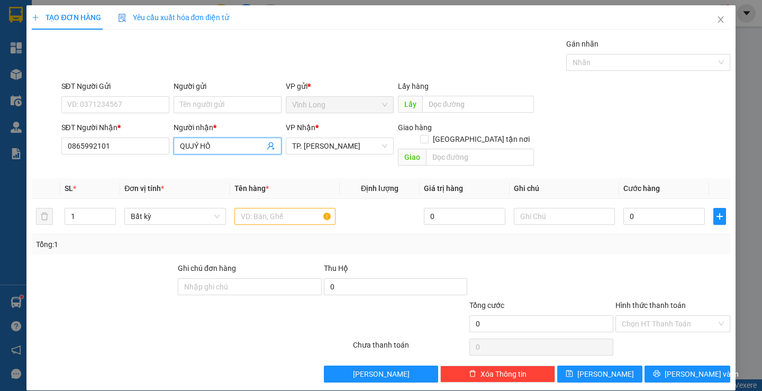
click at [190, 150] on input "QUJÝ HỒ" at bounding box center [222, 146] width 85 height 12
click at [331, 42] on div "Gói vận chuyển * Tiêu chuẩn Gán nhãn Nhãn" at bounding box center [395, 56] width 673 height 37
click at [294, 208] on input "text" at bounding box center [284, 216] width 101 height 17
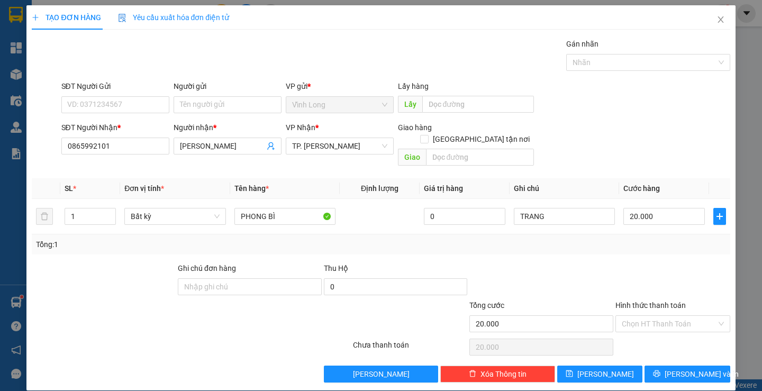
drag, startPoint x: 643, startPoint y: 289, endPoint x: 647, endPoint y: 298, distance: 9.9
click at [643, 301] on label "Hình thức thanh toán" at bounding box center [650, 305] width 70 height 8
click at [643, 316] on input "Hình thức thanh toán" at bounding box center [668, 324] width 95 height 16
click at [650, 316] on input "Hình thức thanh toán" at bounding box center [668, 324] width 95 height 16
click at [653, 331] on div "Tại văn phòng" at bounding box center [666, 333] width 100 height 12
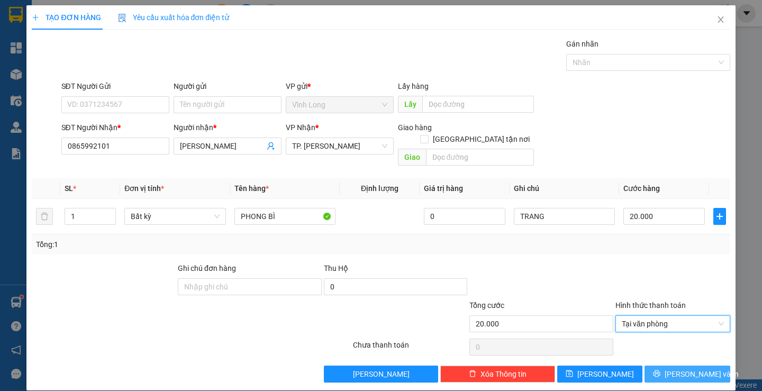
click at [660, 370] on icon "printer" at bounding box center [656, 373] width 7 height 7
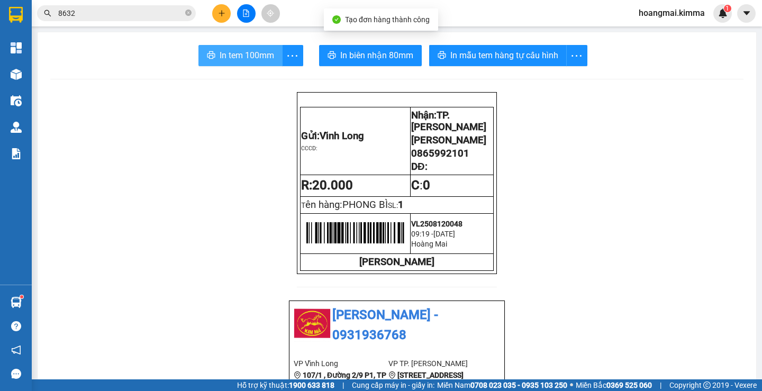
click at [213, 58] on button "In tem 100mm" at bounding box center [240, 55] width 84 height 21
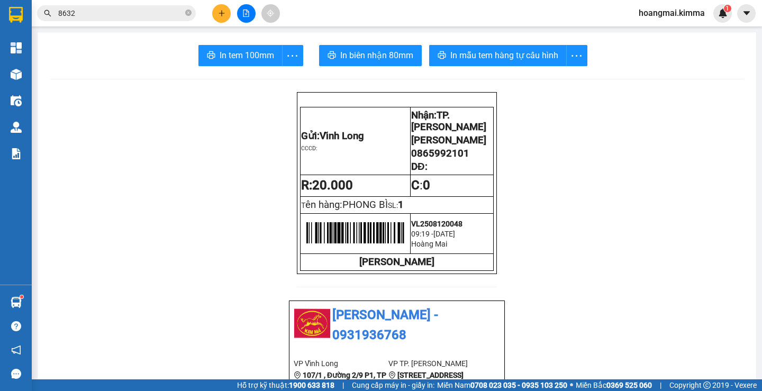
click at [223, 22] on button at bounding box center [221, 13] width 19 height 19
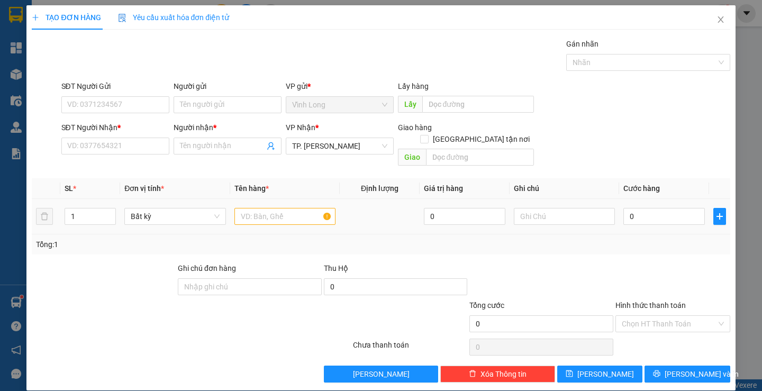
click at [267, 216] on td at bounding box center [284, 216] width 109 height 35
click at [269, 208] on input "text" at bounding box center [284, 216] width 101 height 17
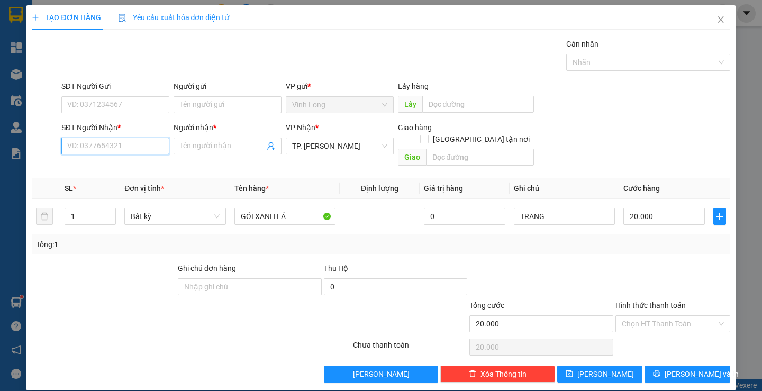
click at [120, 148] on input "SĐT Người Nhận *" at bounding box center [115, 146] width 108 height 17
click at [660, 316] on input "Hình thức thanh toán" at bounding box center [668, 324] width 95 height 16
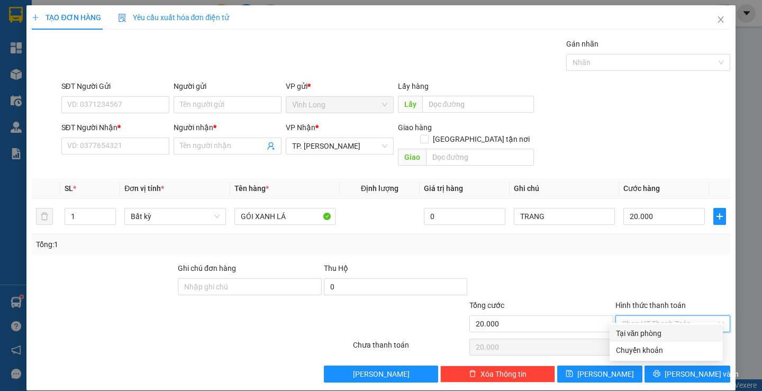
click at [658, 328] on div "Tại văn phòng" at bounding box center [666, 333] width 100 height 12
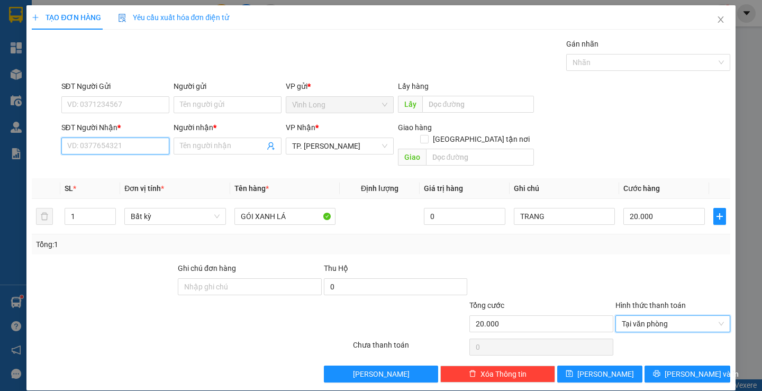
click at [156, 151] on input "SĐT Người Nhận *" at bounding box center [115, 146] width 108 height 17
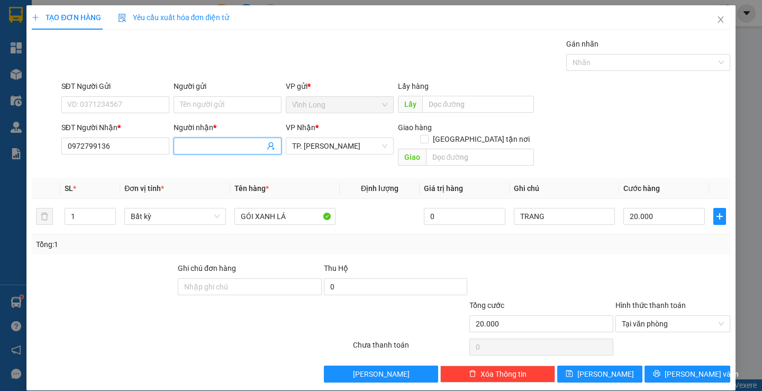
click at [206, 139] on span at bounding box center [227, 146] width 108 height 17
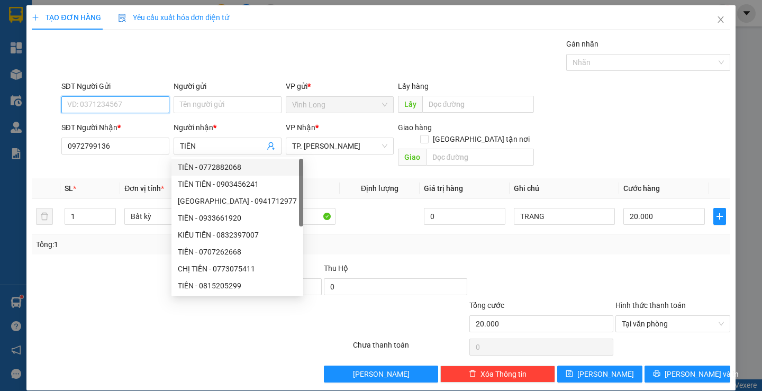
click at [154, 106] on input "SĐT Người Gửi" at bounding box center [115, 104] width 108 height 17
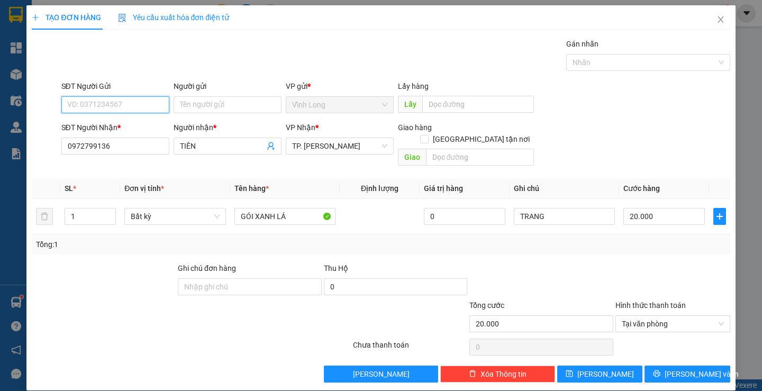
click at [154, 106] on input "SĐT Người Gửi" at bounding box center [115, 104] width 108 height 17
click at [685, 368] on span "Lưu và In" at bounding box center [701, 374] width 74 height 12
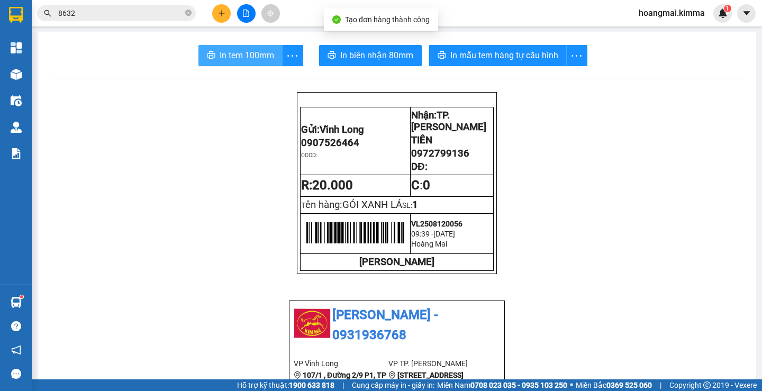
drag, startPoint x: 240, startPoint y: 56, endPoint x: 285, endPoint y: 112, distance: 72.3
click at [240, 54] on span "In tem 100mm" at bounding box center [246, 55] width 54 height 13
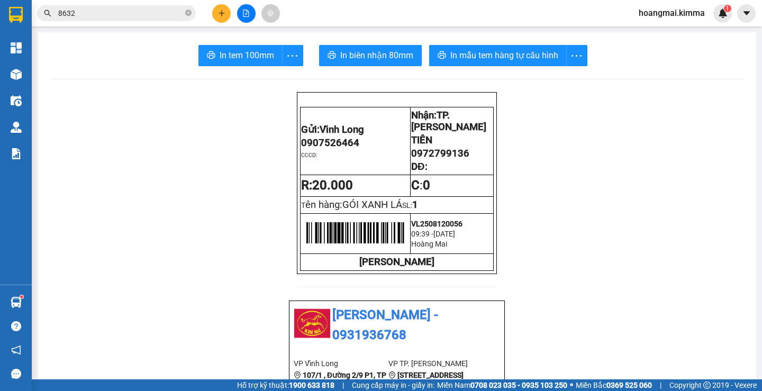
click at [218, 18] on button at bounding box center [221, 13] width 19 height 19
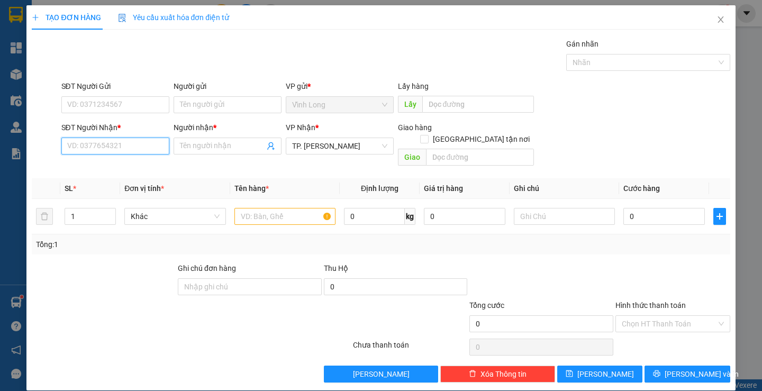
click at [107, 148] on input "SĐT Người Nhận *" at bounding box center [115, 146] width 108 height 17
click at [123, 163] on div "0765801703 - KIỀU OANH" at bounding box center [114, 167] width 94 height 12
click at [293, 208] on input "text" at bounding box center [284, 216] width 101 height 17
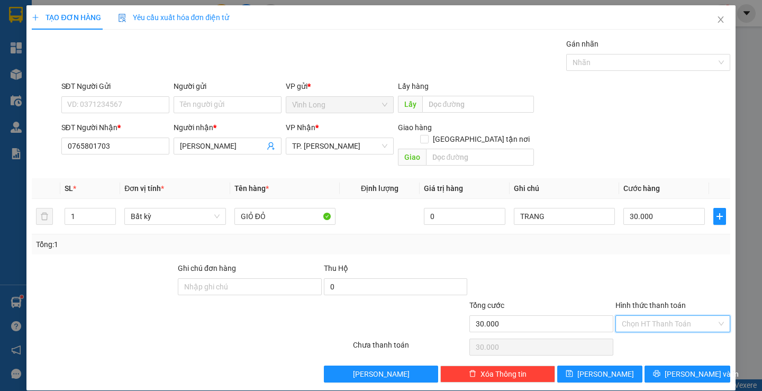
click at [670, 316] on input "Hình thức thanh toán" at bounding box center [668, 324] width 95 height 16
click at [658, 337] on div "Tại văn phòng" at bounding box center [666, 333] width 100 height 12
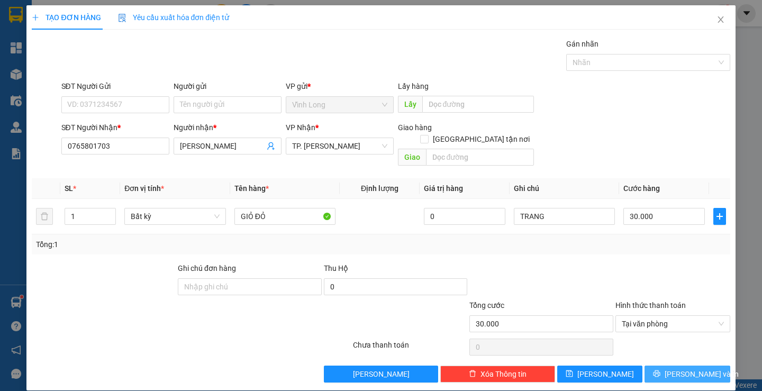
click at [672, 368] on span "Lưu và In" at bounding box center [701, 374] width 74 height 12
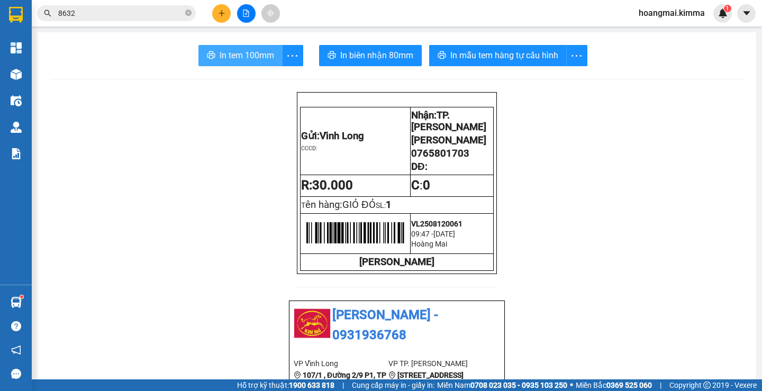
click at [217, 45] on button "In tem 100mm" at bounding box center [240, 55] width 84 height 21
click at [225, 19] on button at bounding box center [221, 13] width 19 height 19
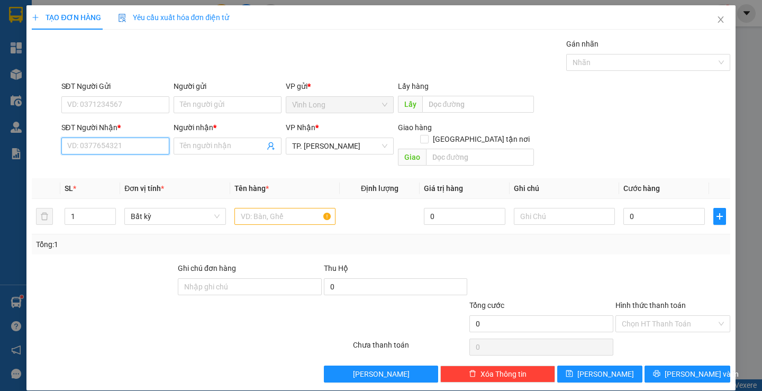
click at [122, 141] on input "SĐT Người Nhận *" at bounding box center [115, 146] width 108 height 17
click at [114, 165] on div "0792318220 - TIỂU NGƯ" at bounding box center [114, 167] width 94 height 12
click at [257, 208] on input "text" at bounding box center [284, 216] width 101 height 17
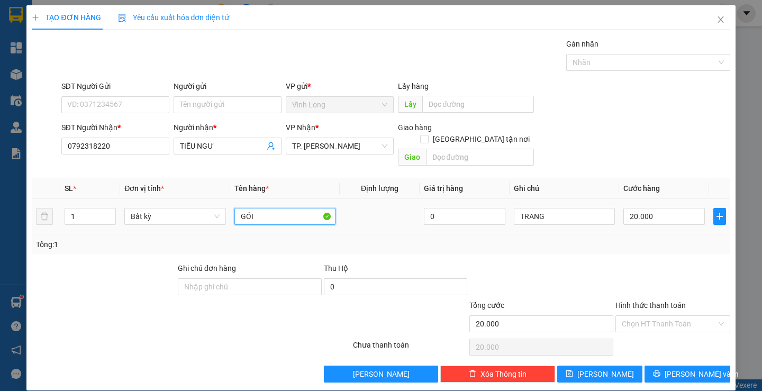
click at [257, 208] on input "GÓI" at bounding box center [284, 216] width 101 height 17
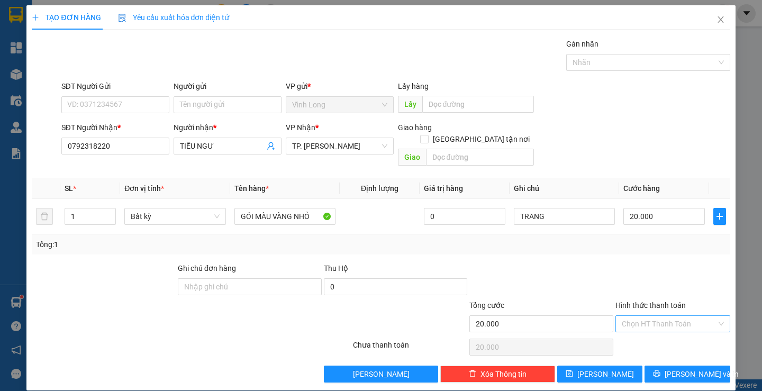
click at [650, 316] on input "Hình thức thanh toán" at bounding box center [668, 324] width 95 height 16
drag, startPoint x: 648, startPoint y: 325, endPoint x: 642, endPoint y: 342, distance: 17.6
click at [648, 325] on div "Tại văn phòng" at bounding box center [665, 333] width 113 height 17
click at [645, 365] on button "Lưu và In" at bounding box center [686, 373] width 85 height 17
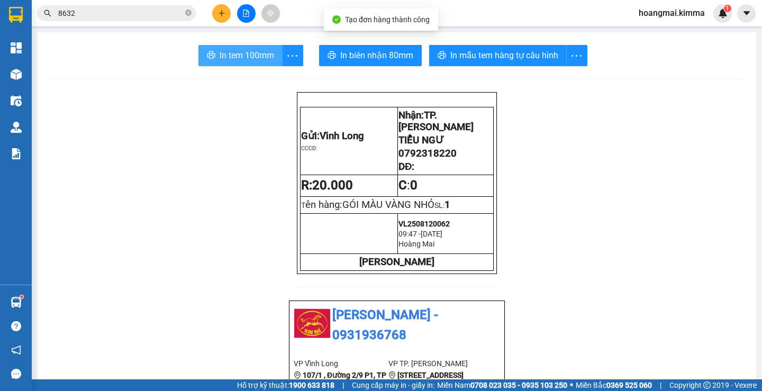
click at [219, 50] on span "In tem 100mm" at bounding box center [246, 55] width 54 height 13
